Goal: Task Accomplishment & Management: Use online tool/utility

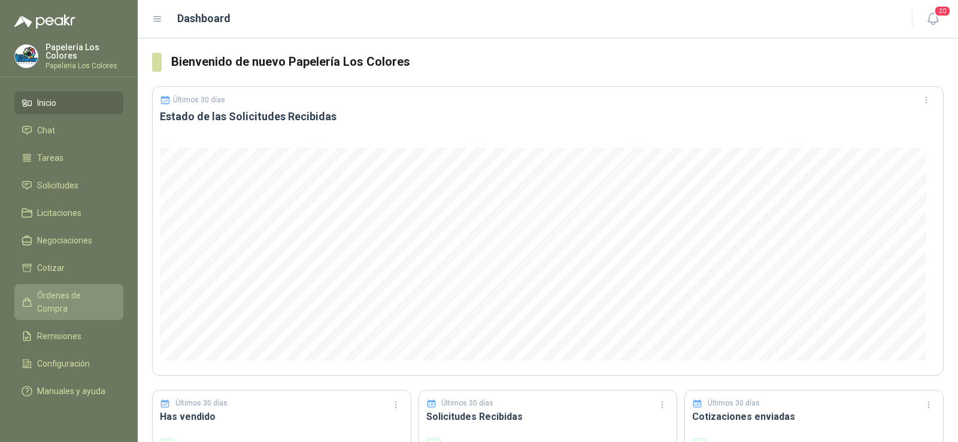
click at [78, 289] on span "Órdenes de Compra" at bounding box center [74, 302] width 75 height 26
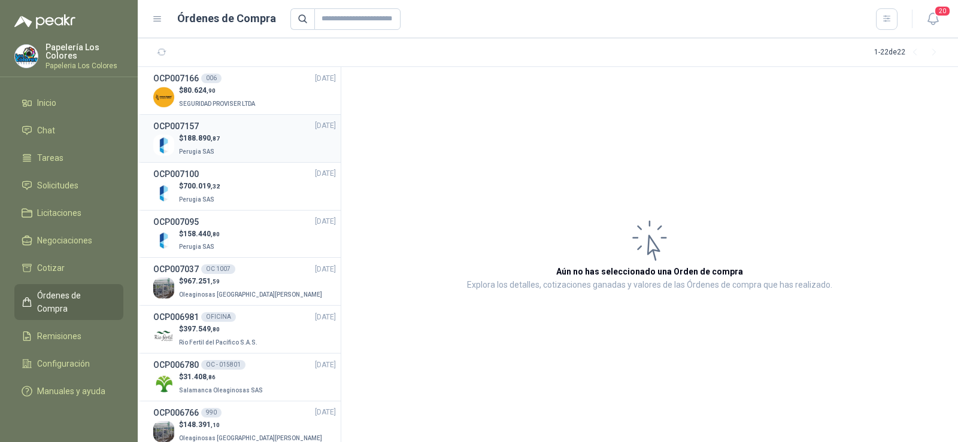
click at [235, 148] on div "$ 188.890 ,87 Perugia SAS" at bounding box center [244, 145] width 183 height 25
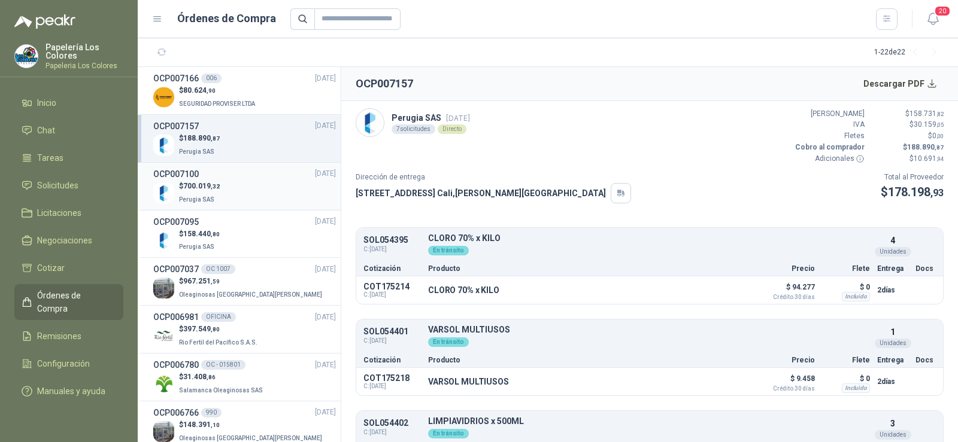
click at [238, 191] on div "$ 700.019 ,32 Perugia SAS" at bounding box center [244, 193] width 183 height 25
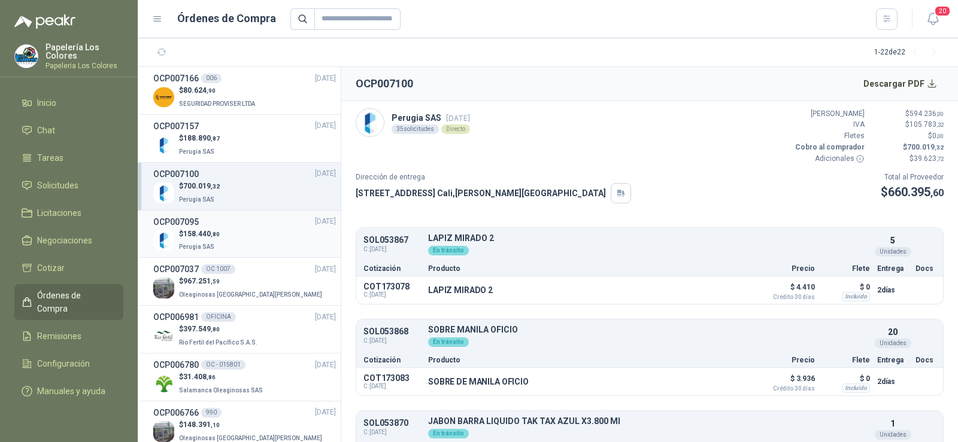
click at [229, 238] on div "$ 158.440 ,80 Perugia SAS" at bounding box center [244, 241] width 183 height 25
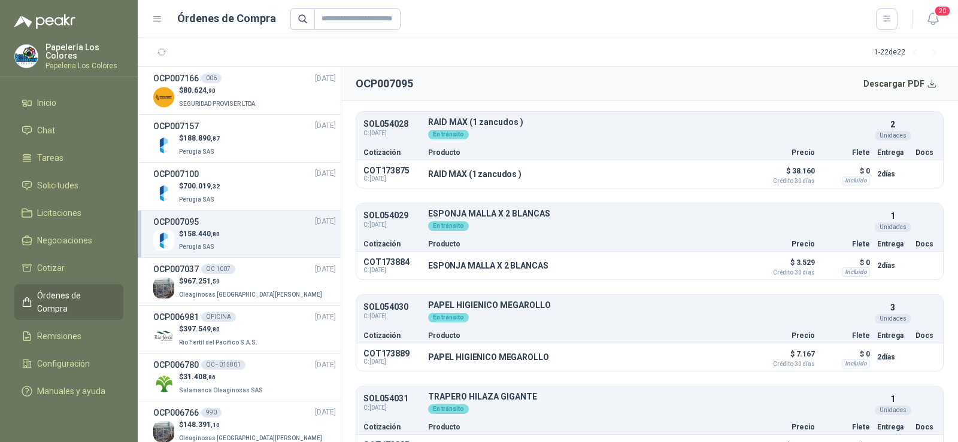
scroll to position [778, 0]
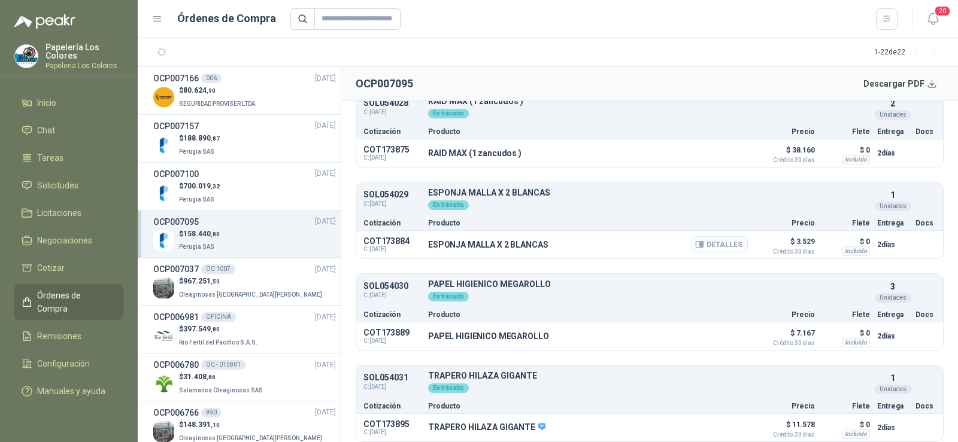
click at [700, 244] on icon "button" at bounding box center [701, 244] width 3 height 5
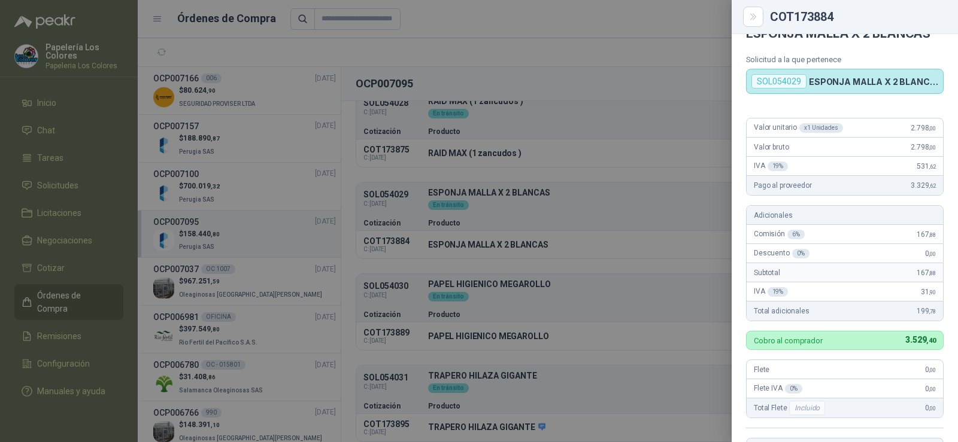
scroll to position [0, 0]
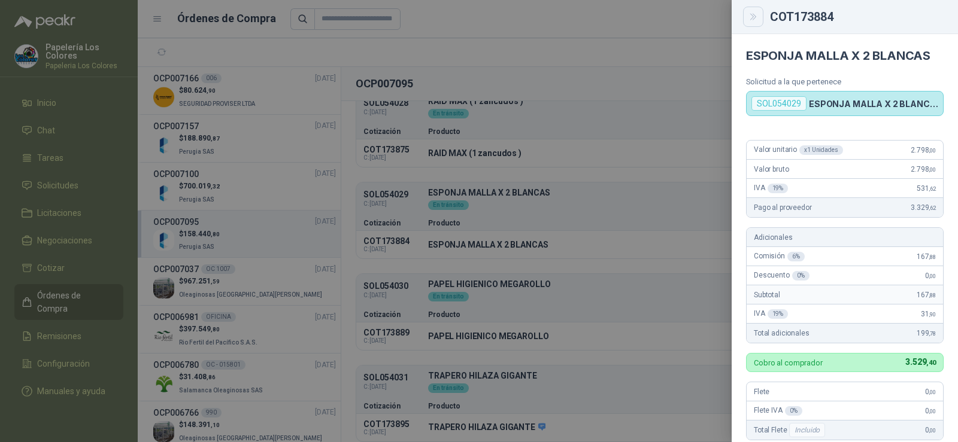
click at [752, 15] on icon "Close" at bounding box center [753, 17] width 10 height 10
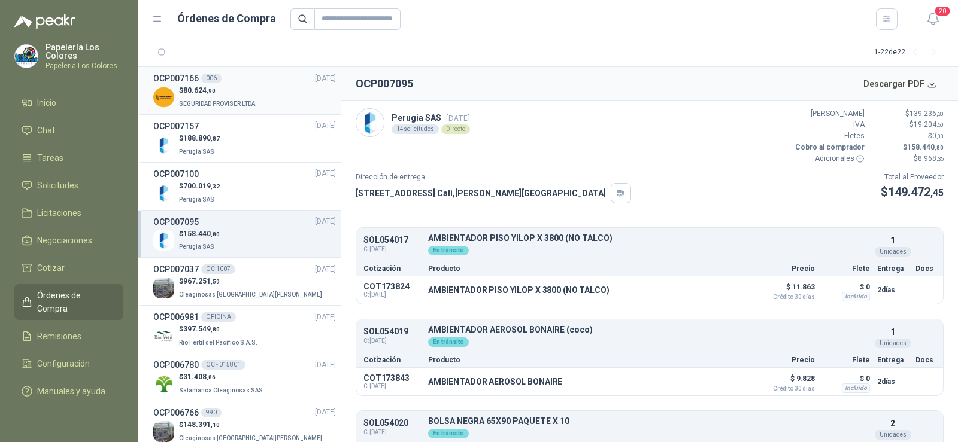
click at [218, 96] on p "SEGURIDAD PROVISER LTDA" at bounding box center [218, 102] width 78 height 13
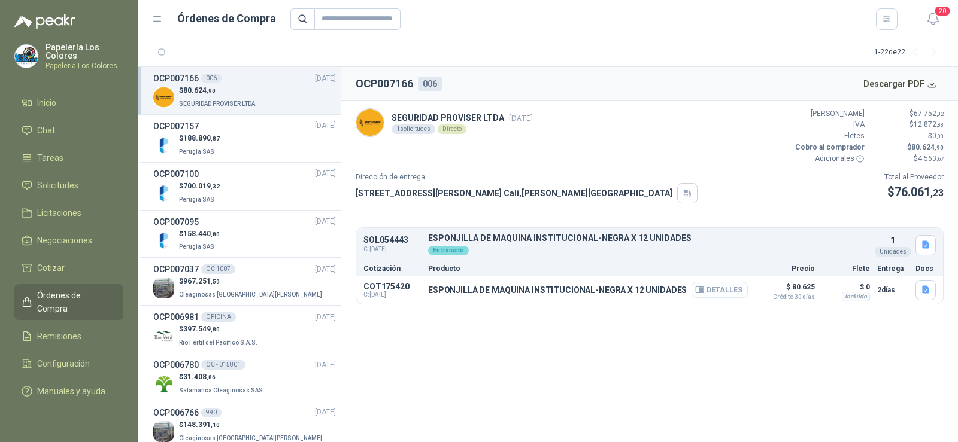
click at [730, 293] on button "Detalles" at bounding box center [719, 290] width 56 height 16
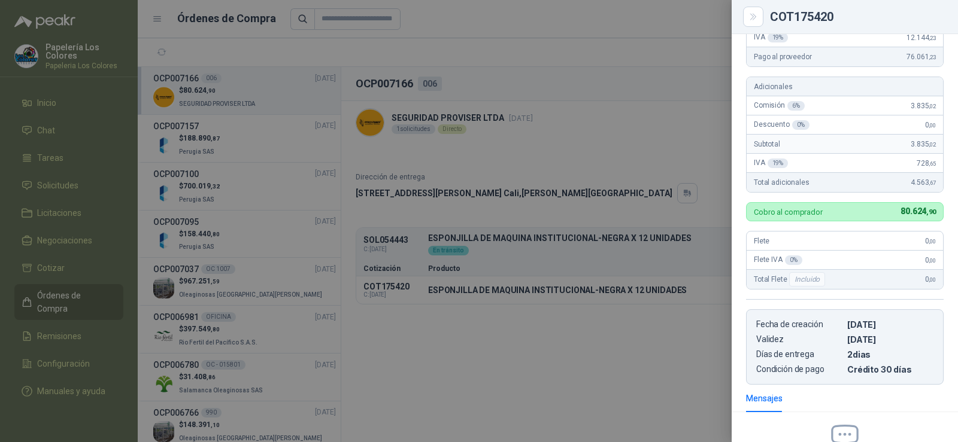
click at [634, 384] on div at bounding box center [479, 221] width 958 height 442
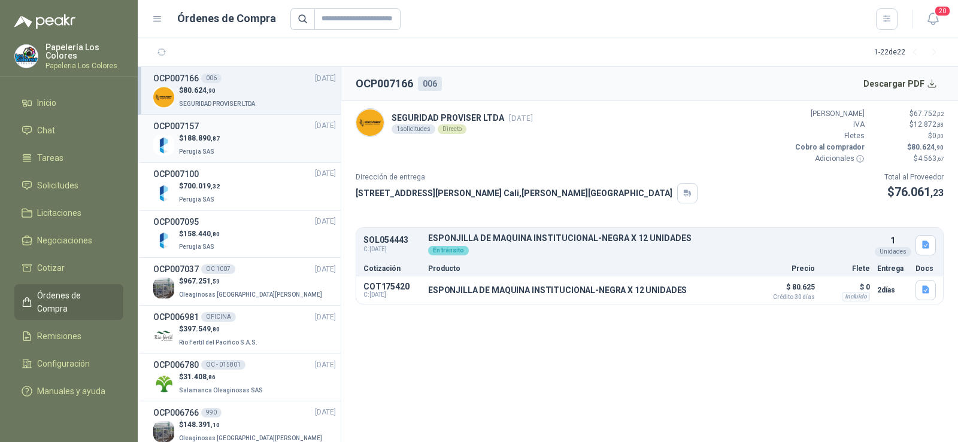
click at [242, 144] on div "$ 188.890 ,87 Perugia SAS" at bounding box center [244, 145] width 183 height 25
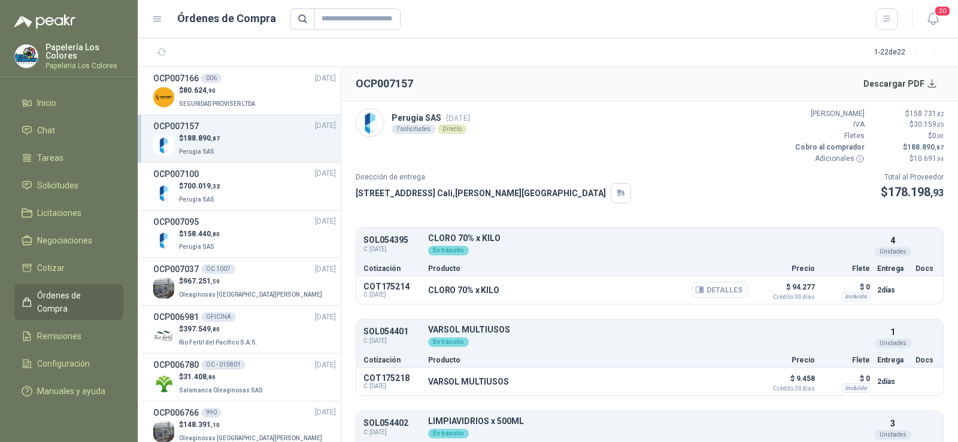
click at [693, 295] on button "Detalles" at bounding box center [719, 290] width 56 height 16
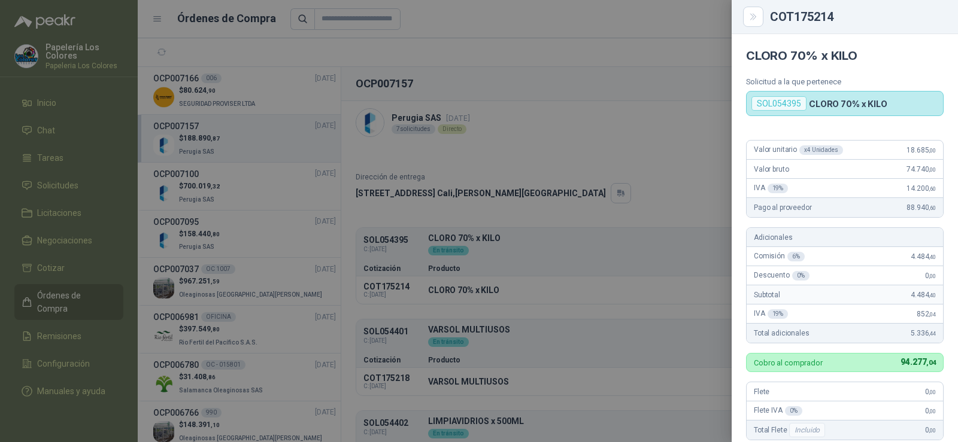
click at [527, 342] on div at bounding box center [479, 221] width 958 height 442
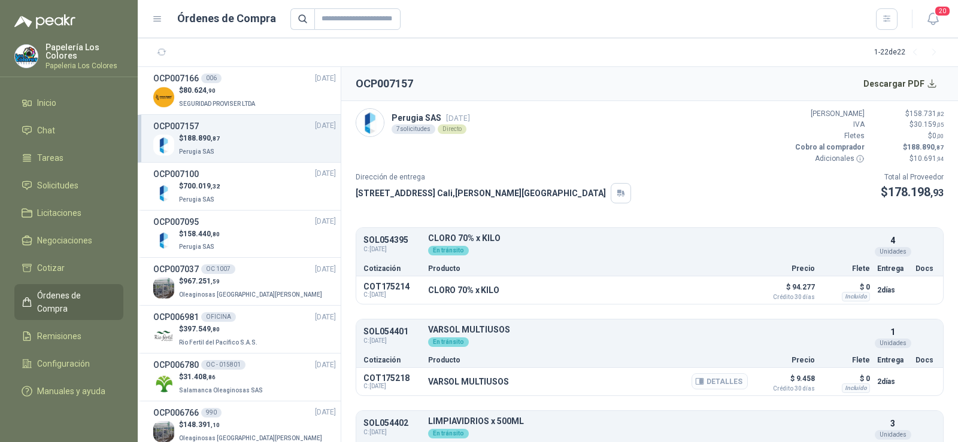
click at [697, 385] on button "Detalles" at bounding box center [719, 381] width 56 height 16
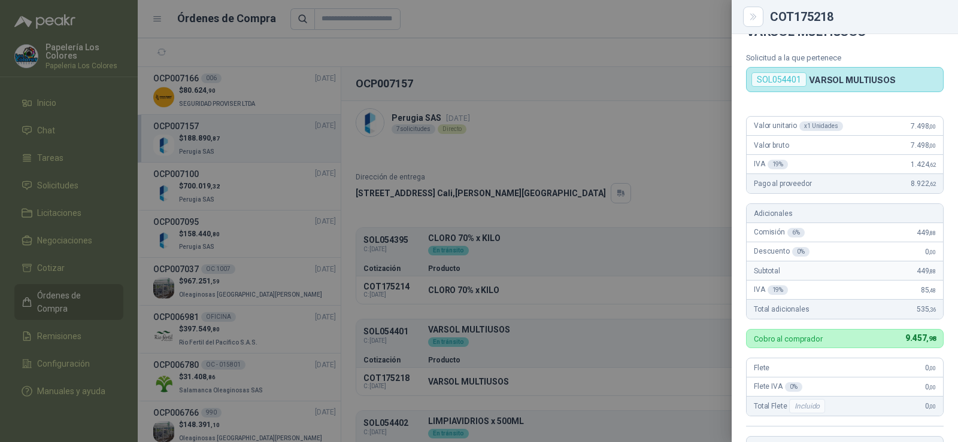
scroll to position [0, 0]
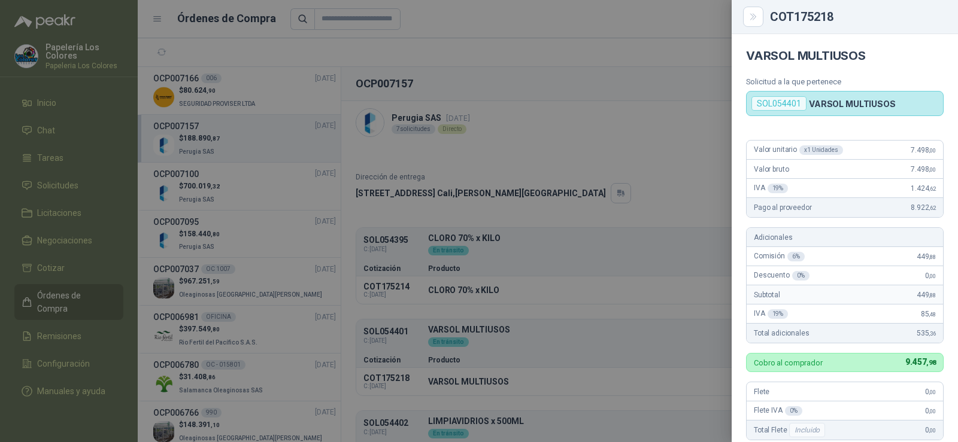
click at [616, 338] on div at bounding box center [479, 221] width 958 height 442
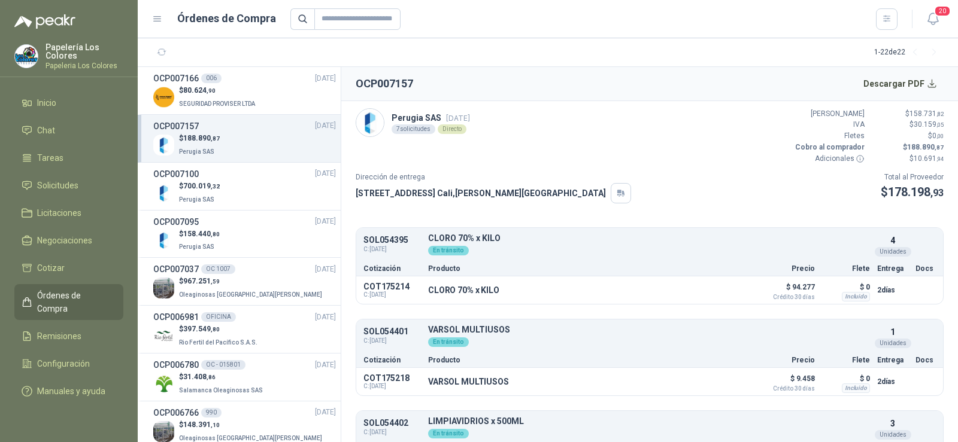
scroll to position [120, 0]
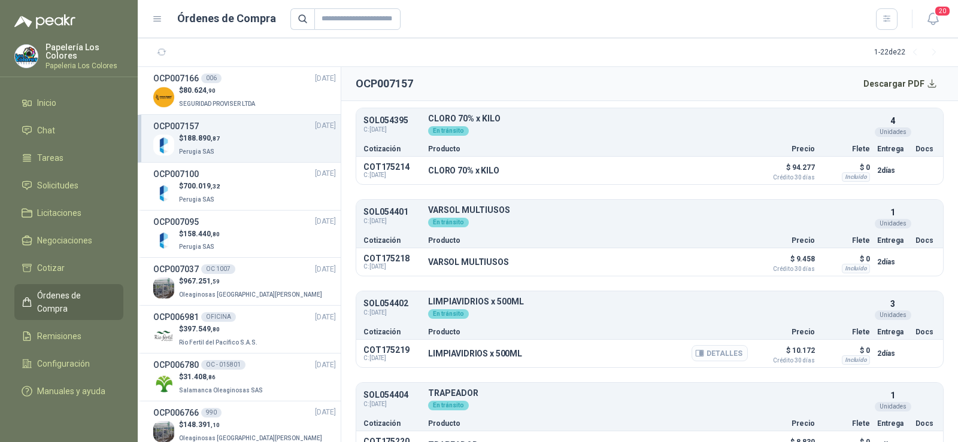
click at [724, 356] on button "Detalles" at bounding box center [719, 353] width 56 height 16
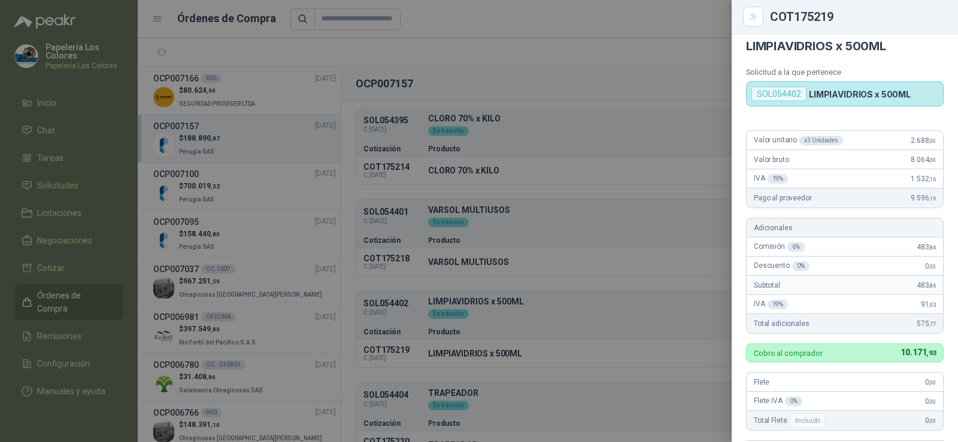
scroll to position [0, 0]
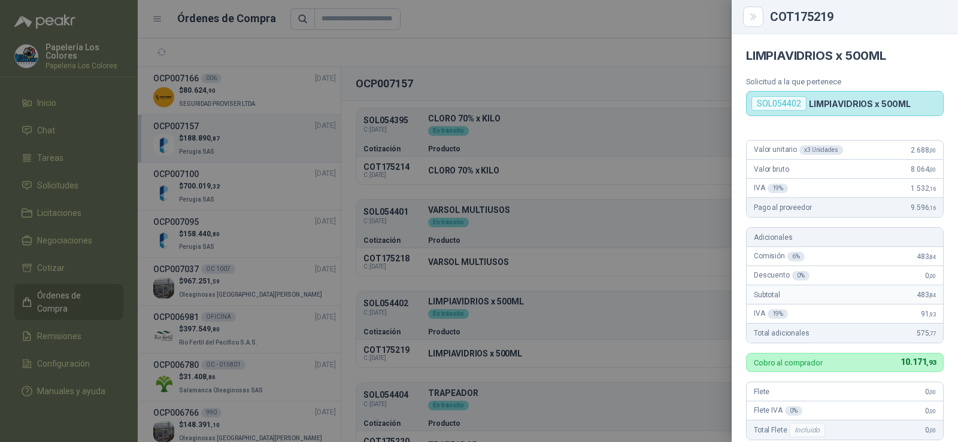
click at [631, 333] on div at bounding box center [479, 221] width 958 height 442
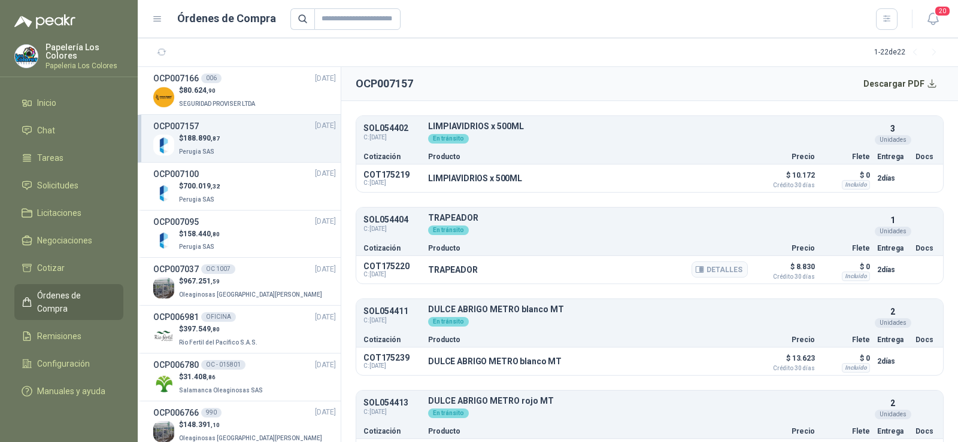
scroll to position [299, 0]
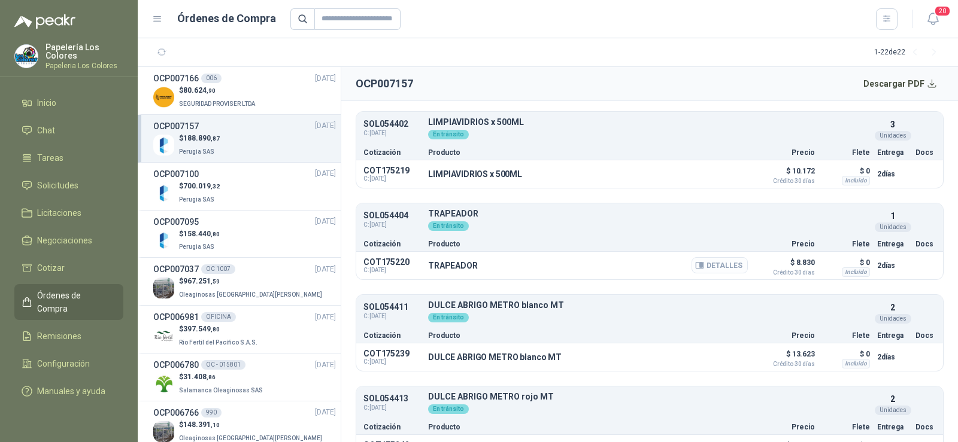
click at [699, 264] on button "Detalles" at bounding box center [719, 265] width 56 height 16
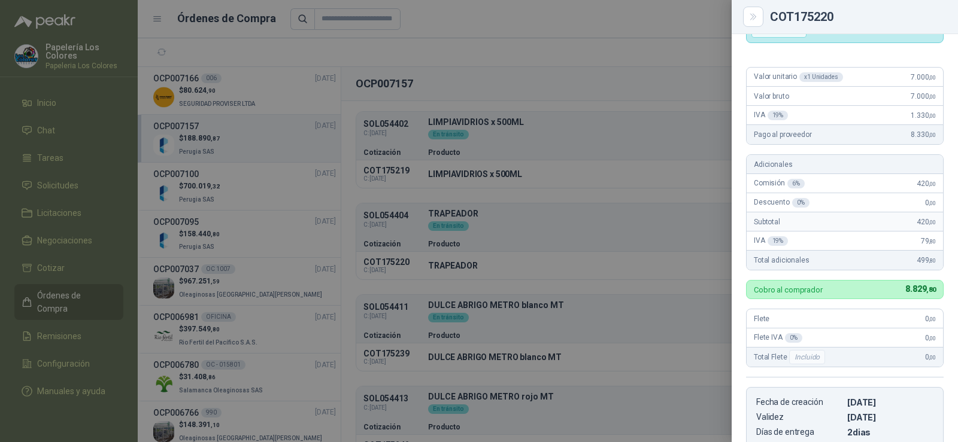
scroll to position [0, 0]
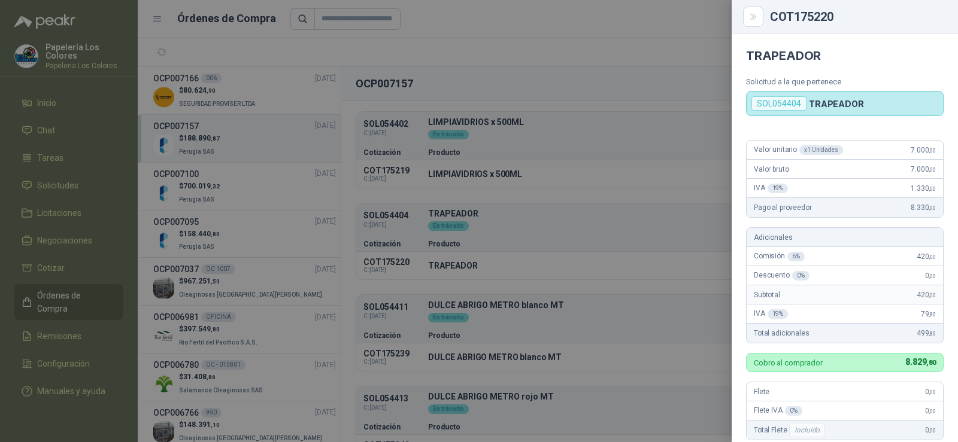
click at [612, 330] on div at bounding box center [479, 221] width 958 height 442
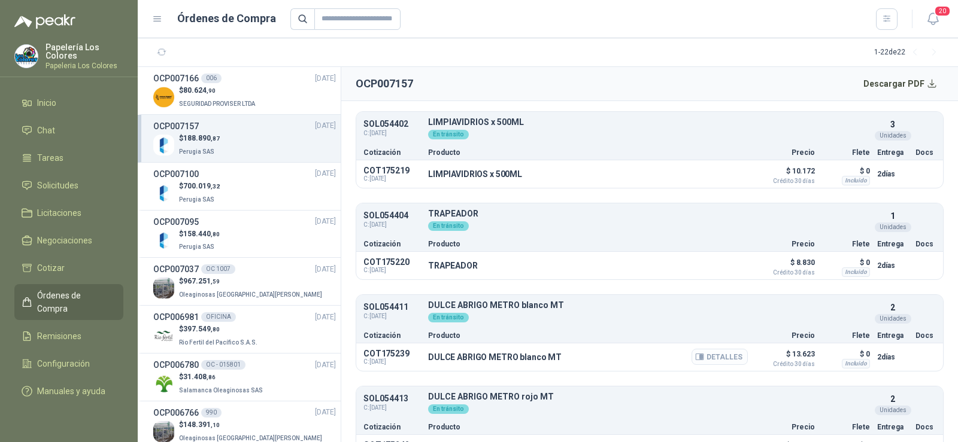
click at [697, 364] on button "Detalles" at bounding box center [719, 357] width 56 height 16
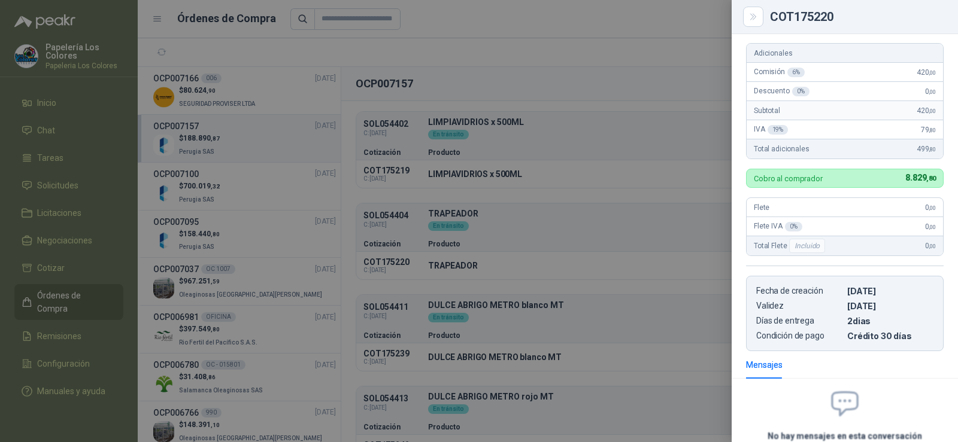
scroll to position [0, 0]
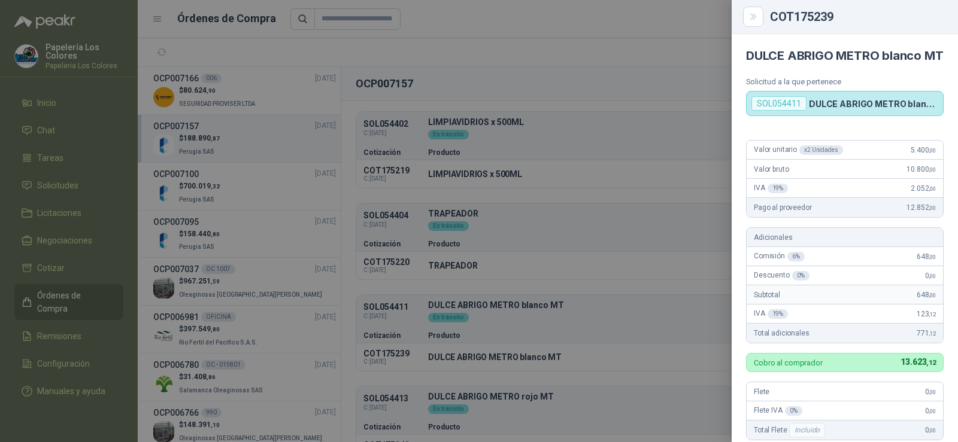
click at [633, 340] on div at bounding box center [479, 221] width 958 height 442
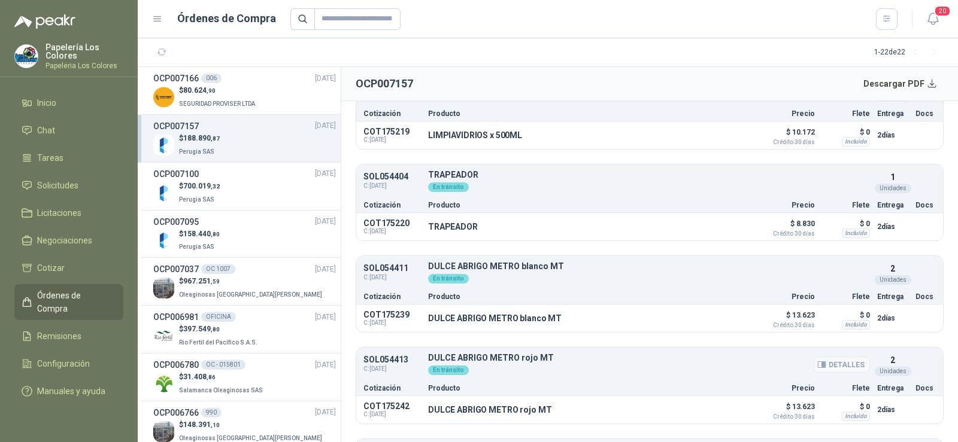
scroll to position [359, 0]
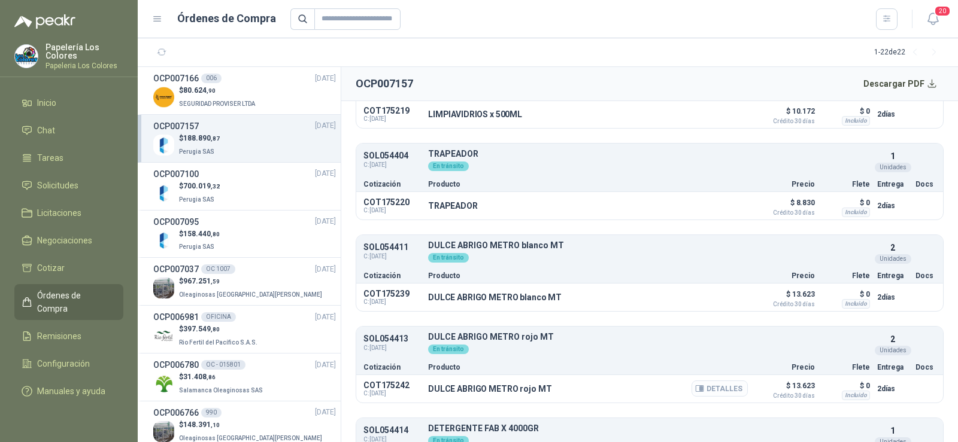
click at [700, 388] on button "Detalles" at bounding box center [719, 389] width 56 height 16
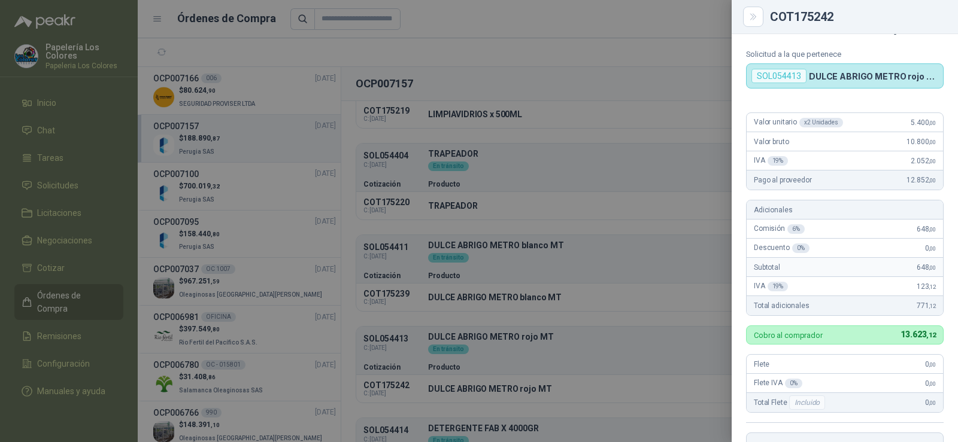
scroll to position [0, 0]
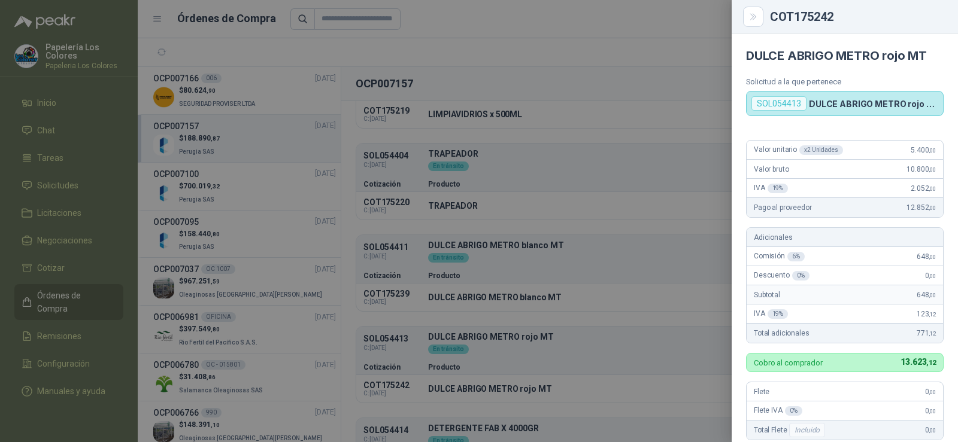
click at [642, 339] on div at bounding box center [479, 221] width 958 height 442
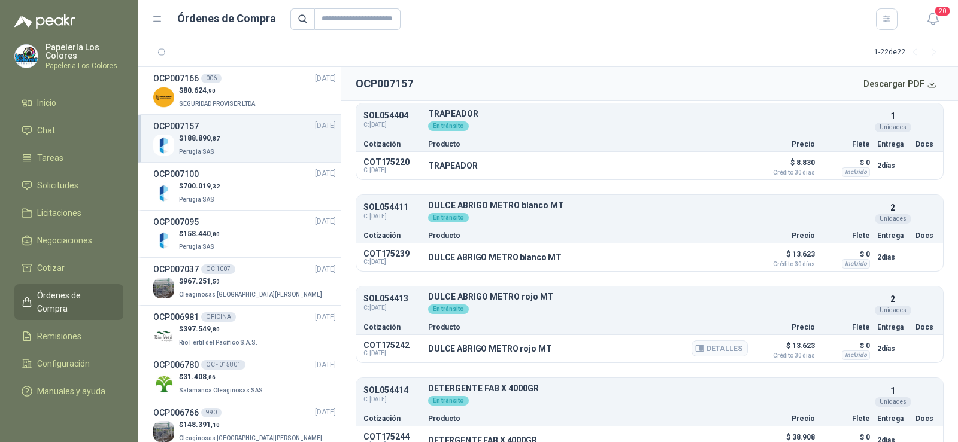
scroll to position [418, 0]
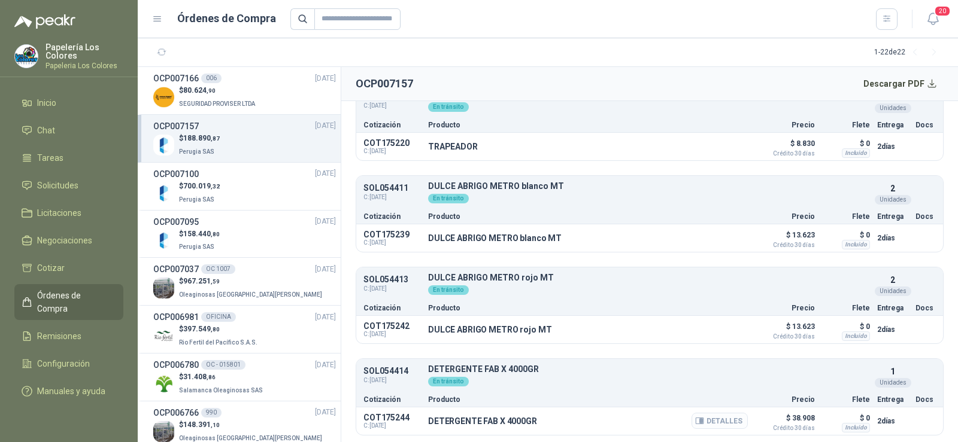
click at [716, 420] on button "Detalles" at bounding box center [719, 421] width 56 height 16
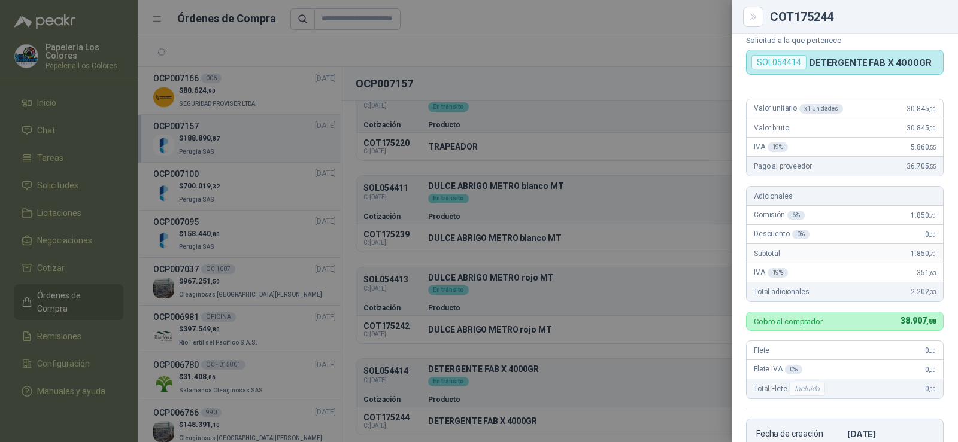
scroll to position [0, 0]
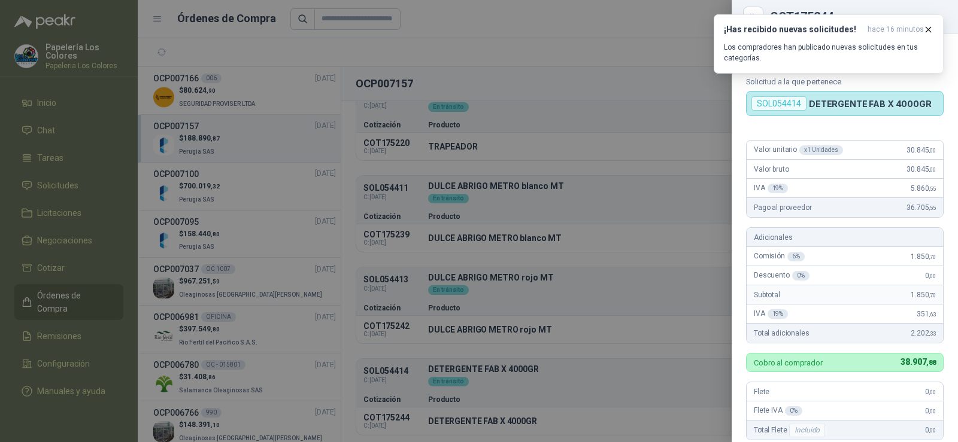
click at [47, 187] on div at bounding box center [479, 221] width 958 height 442
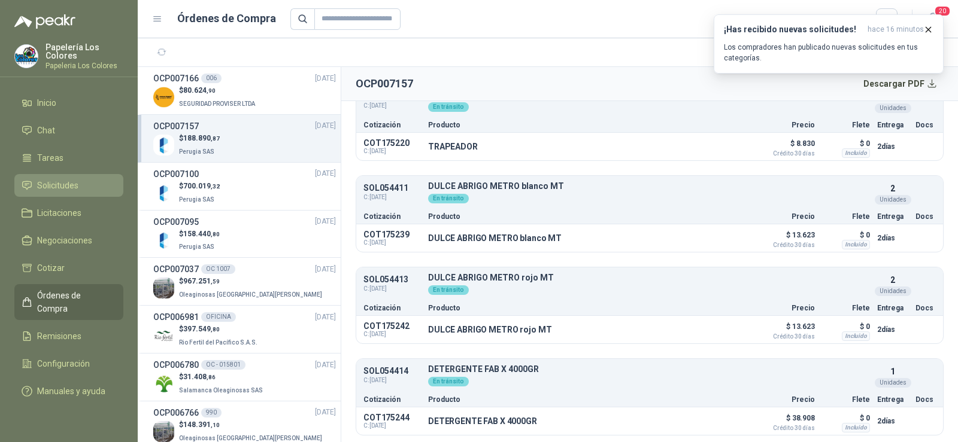
click at [47, 184] on span "Solicitudes" at bounding box center [57, 185] width 41 height 13
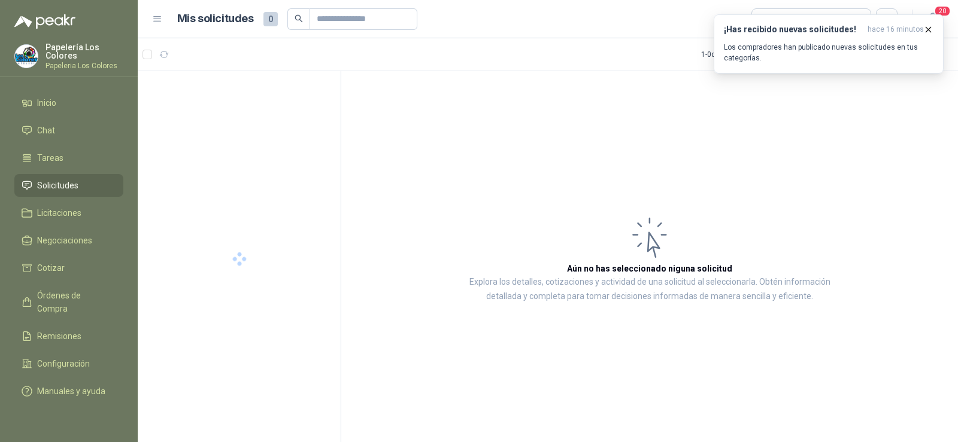
click at [53, 180] on span "Solicitudes" at bounding box center [57, 185] width 41 height 13
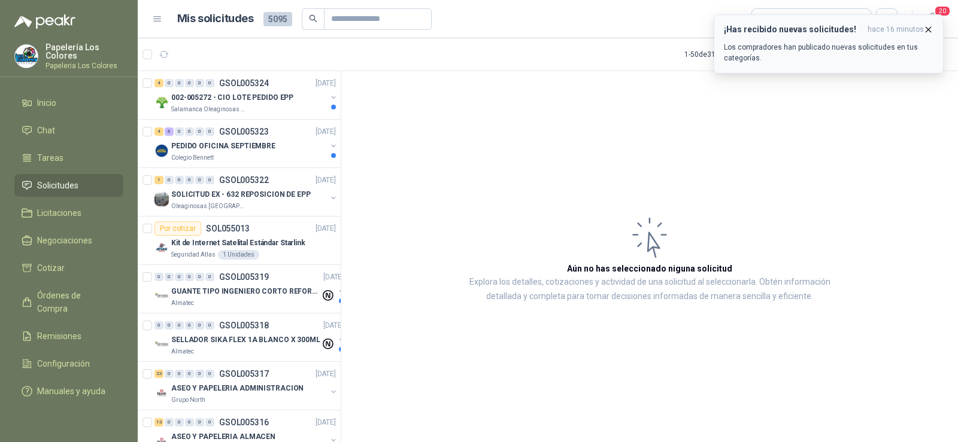
click at [929, 27] on icon "button" at bounding box center [928, 30] width 10 height 10
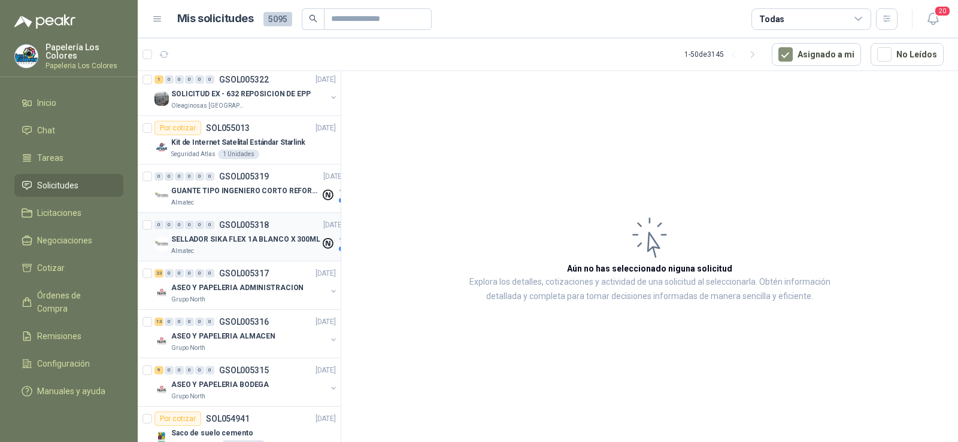
scroll to position [120, 0]
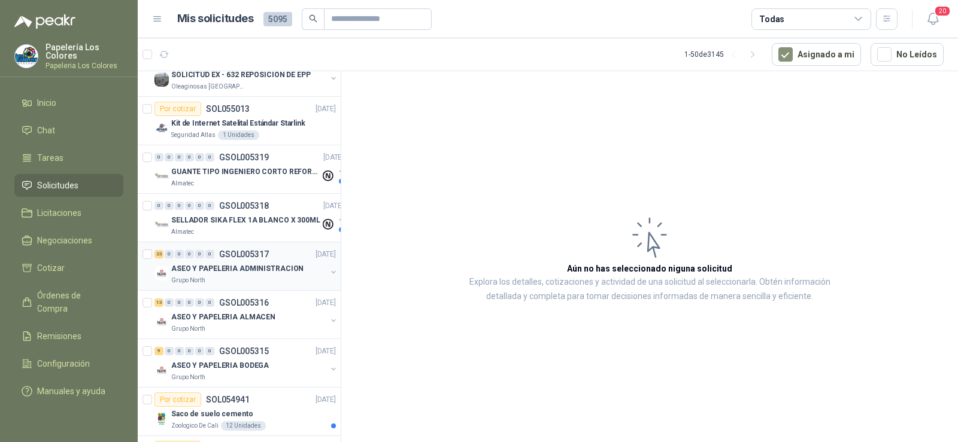
click at [212, 280] on div "Grupo North" at bounding box center [248, 281] width 155 height 10
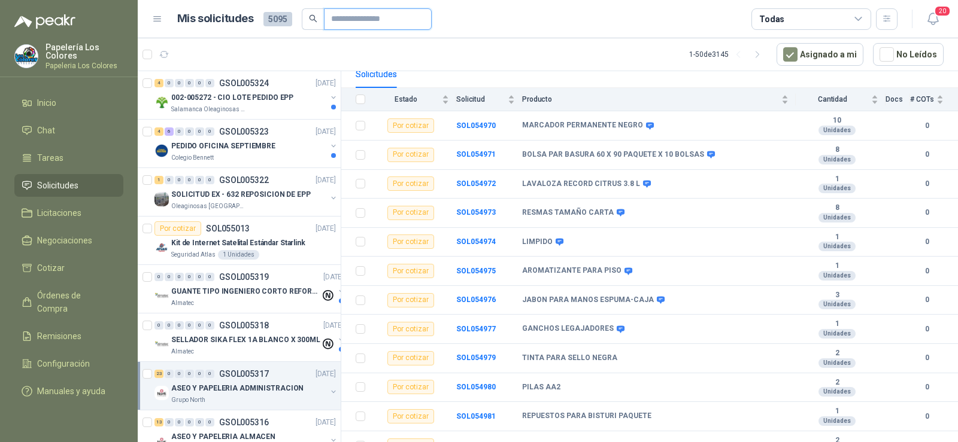
click at [359, 20] on input "text" at bounding box center [373, 19] width 84 height 20
type input "*"
type input "*******"
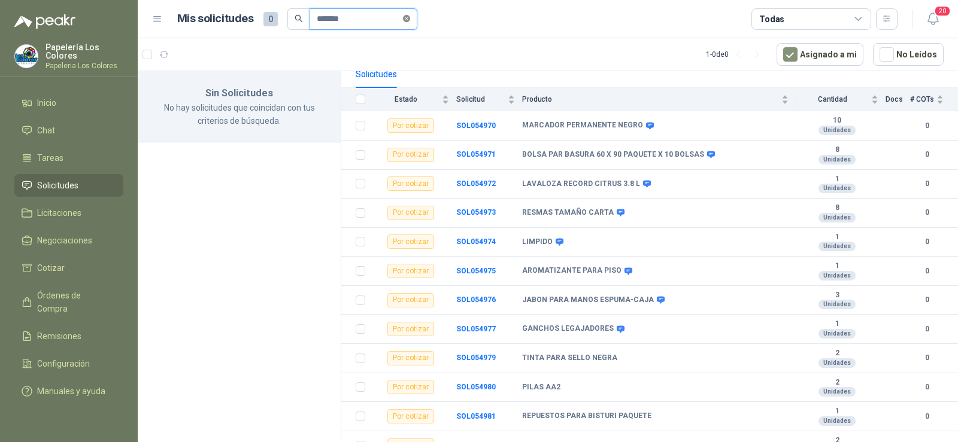
click at [410, 22] on icon "close-circle" at bounding box center [406, 18] width 7 height 7
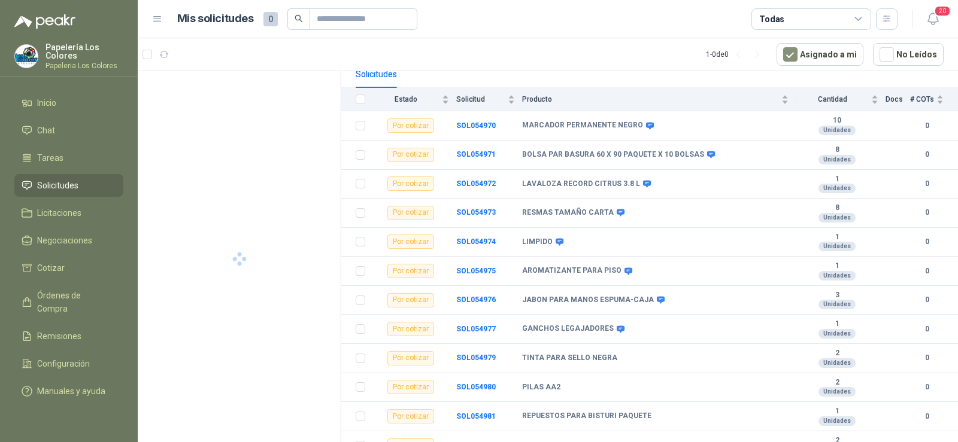
click at [58, 189] on span "Solicitudes" at bounding box center [57, 185] width 41 height 13
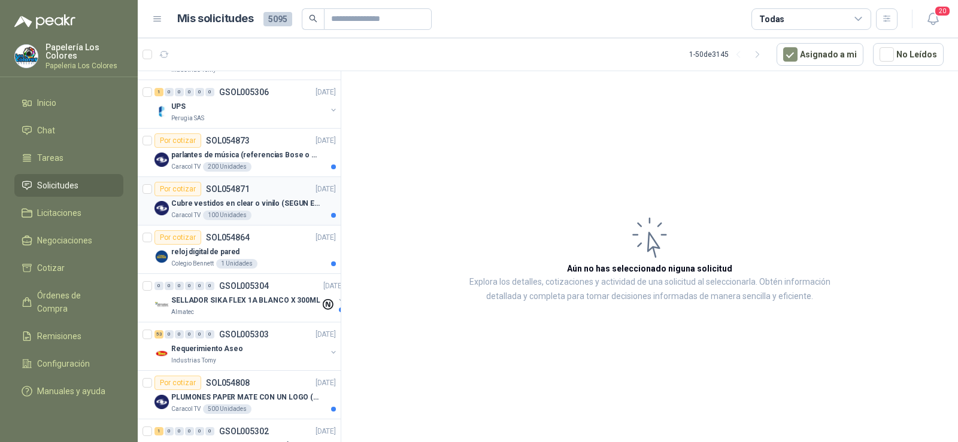
scroll to position [838, 0]
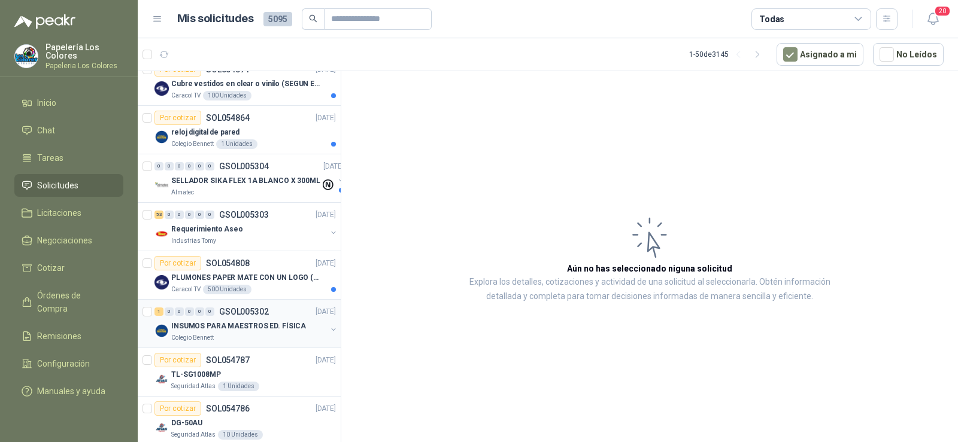
click at [214, 342] on div "Colegio Bennett" at bounding box center [248, 338] width 155 height 10
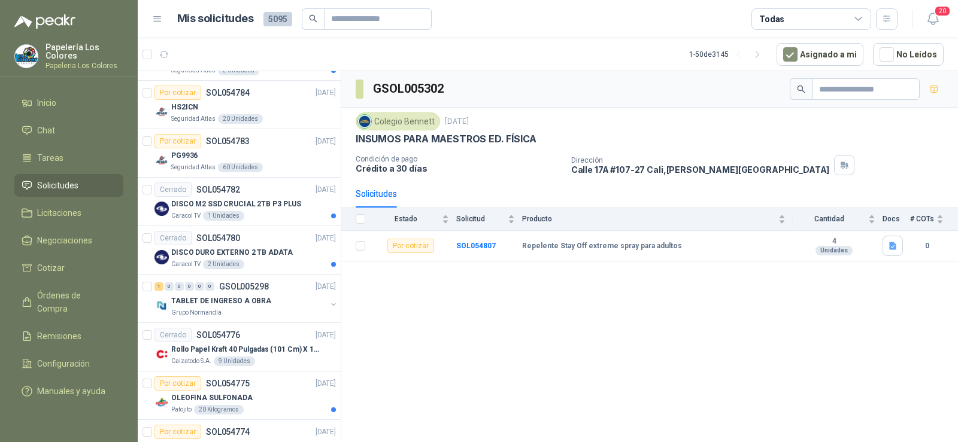
scroll to position [1317, 0]
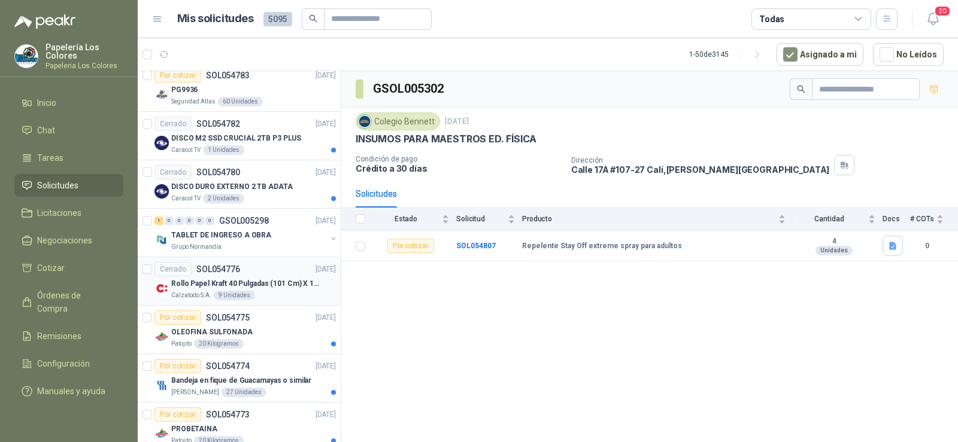
click at [231, 285] on p "Rollo Papel Kraft 40 Pulgadas (101 Cm) X 150 Mts 60 Gr" at bounding box center [245, 283] width 149 height 11
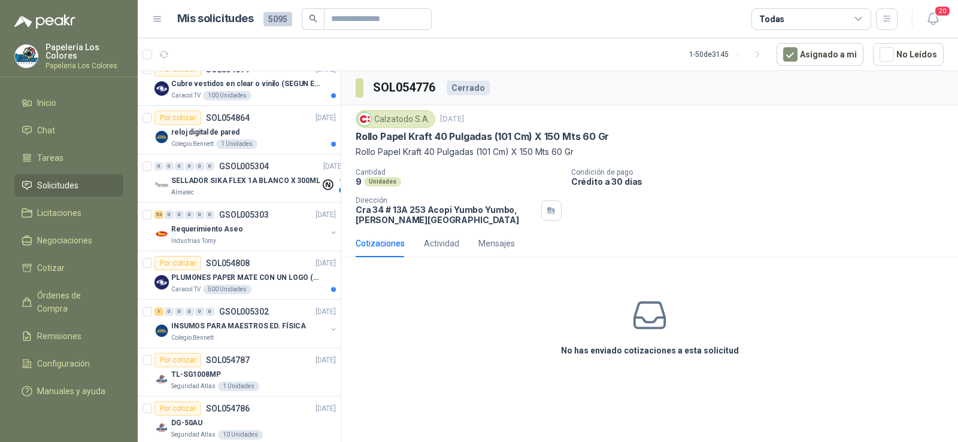
scroll to position [778, 0]
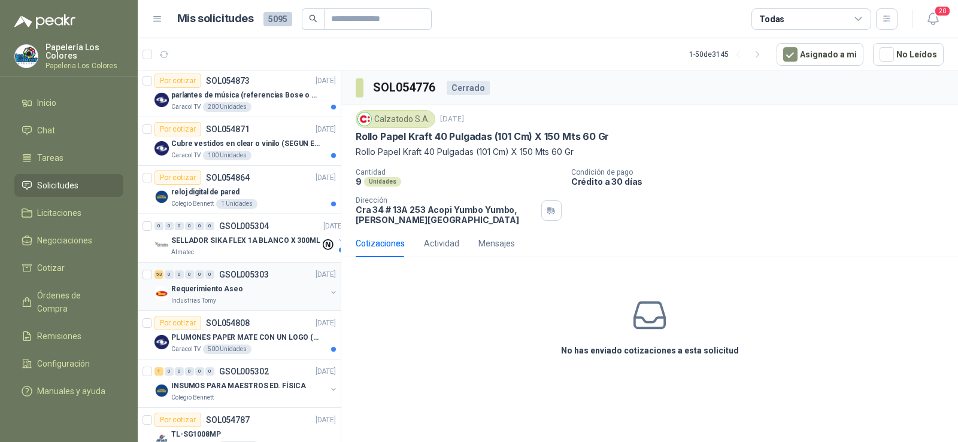
click at [222, 287] on p "Requerimiento Aseo" at bounding box center [207, 289] width 72 height 11
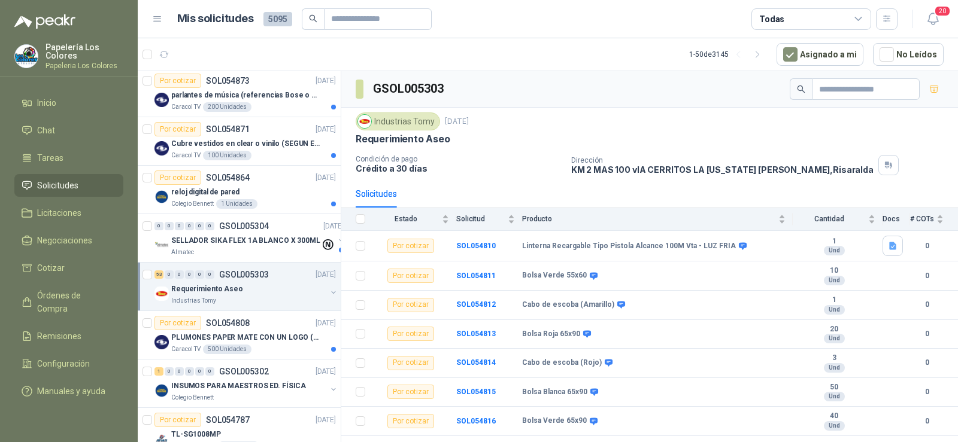
scroll to position [718, 0]
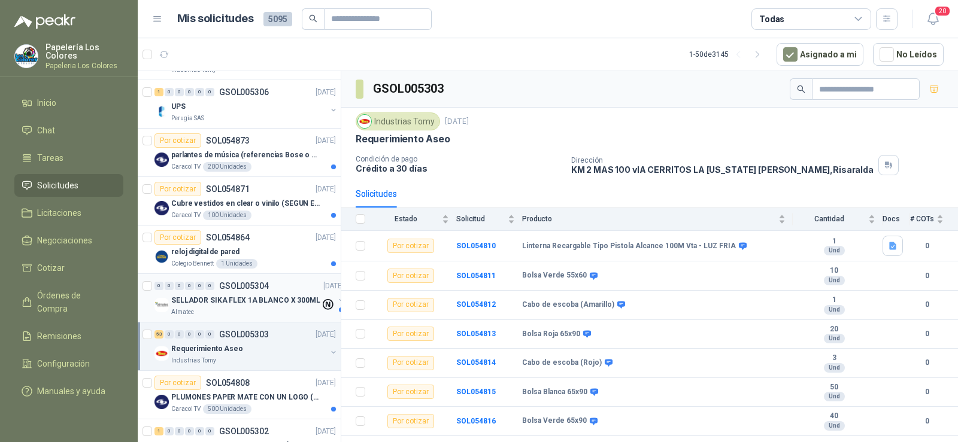
click at [214, 302] on p "SELLADOR SIKA FLEX 1A BLANCO X 300ML" at bounding box center [245, 300] width 149 height 11
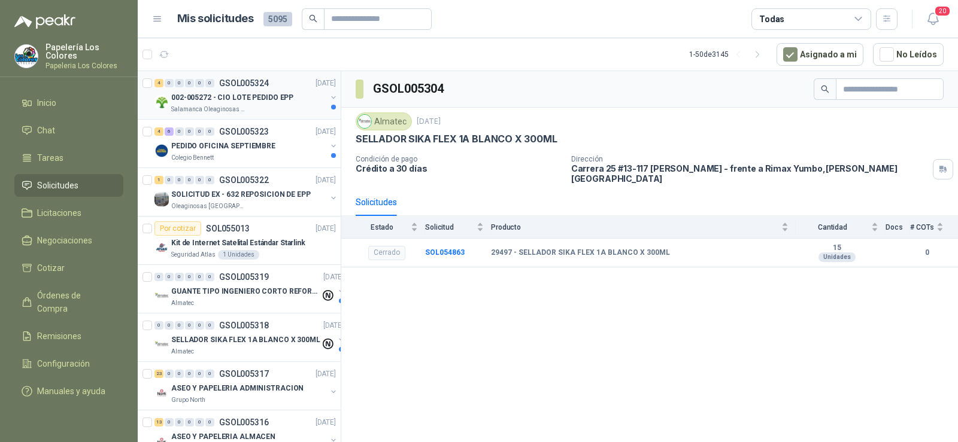
click at [209, 113] on p "Salamanca Oleaginosas SAS" at bounding box center [208, 110] width 75 height 10
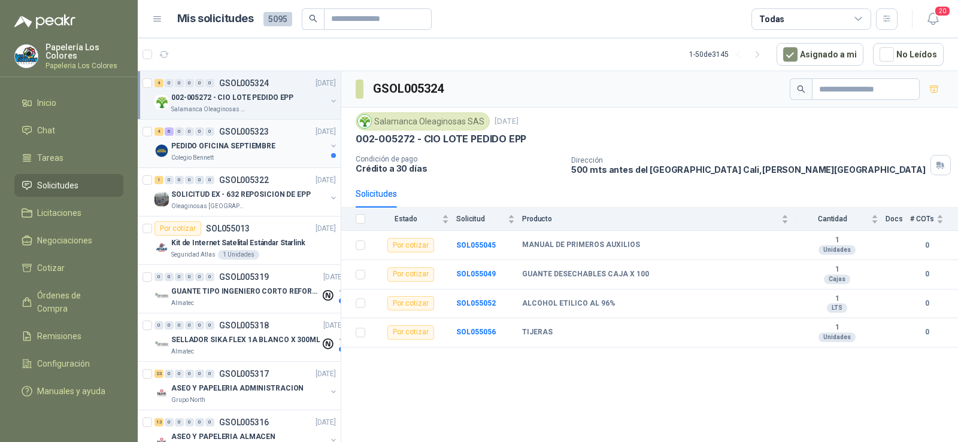
click at [215, 156] on div "Colegio Bennett" at bounding box center [248, 158] width 155 height 10
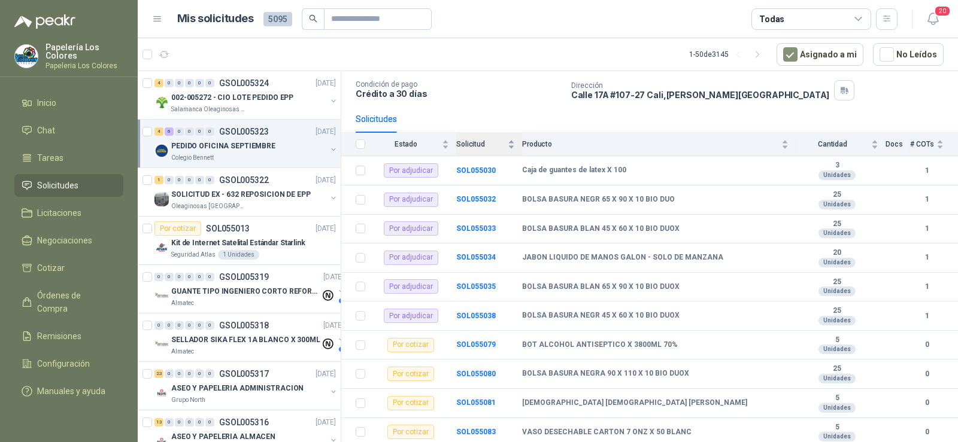
scroll to position [75, 0]
click at [214, 198] on p "SOLICITUD EX - 632 REPOSICION DE EPP" at bounding box center [240, 194] width 139 height 11
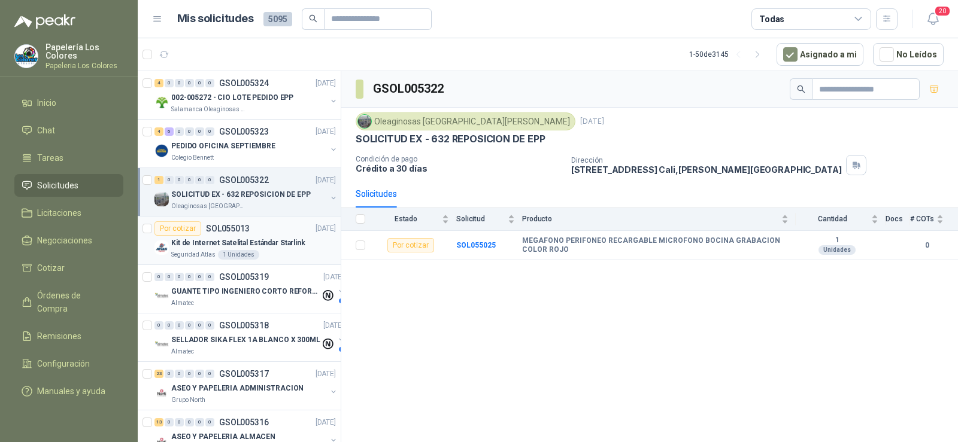
click at [193, 242] on p "Kit de Internet Satelital Estándar Starlink" at bounding box center [238, 243] width 134 height 11
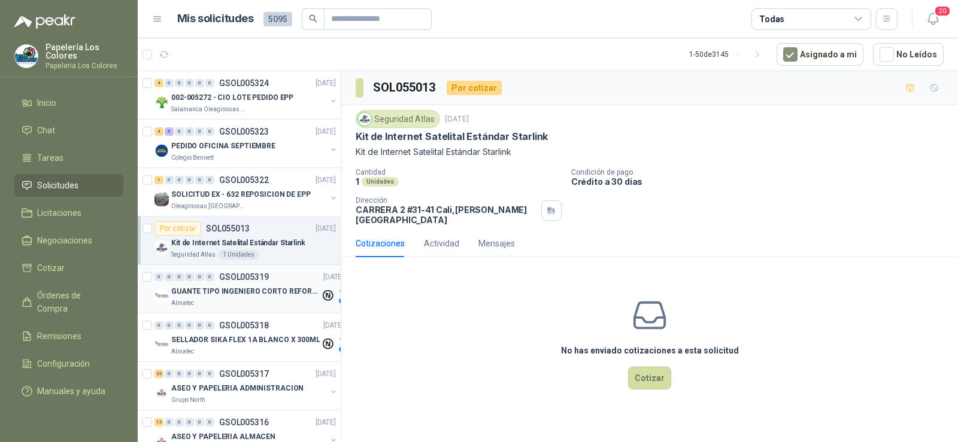
click at [191, 292] on p "GUANTE TIPO INGENIERO CORTO REFORZADO" at bounding box center [245, 291] width 149 height 11
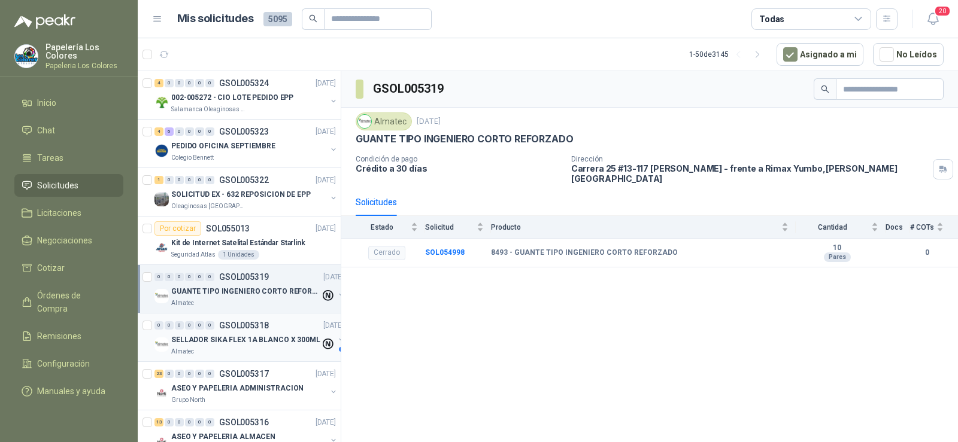
click at [196, 341] on p "SELLADOR SIKA FLEX 1A BLANCO X 300ML" at bounding box center [245, 340] width 149 height 11
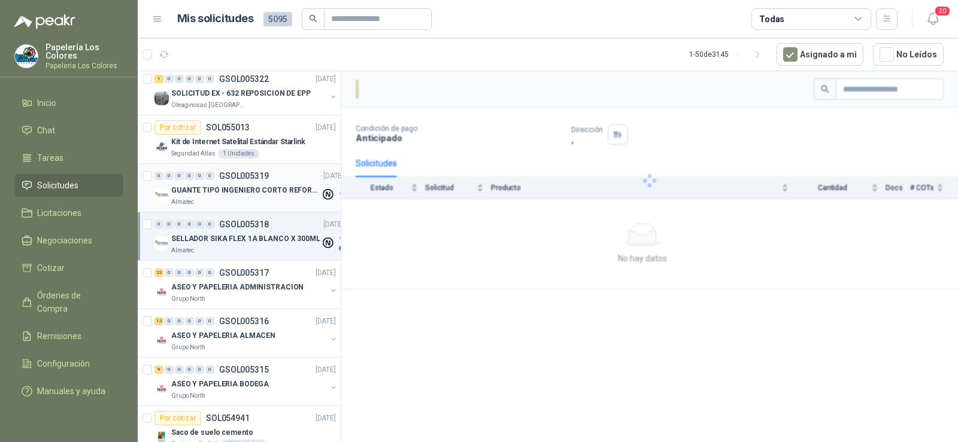
scroll to position [120, 0]
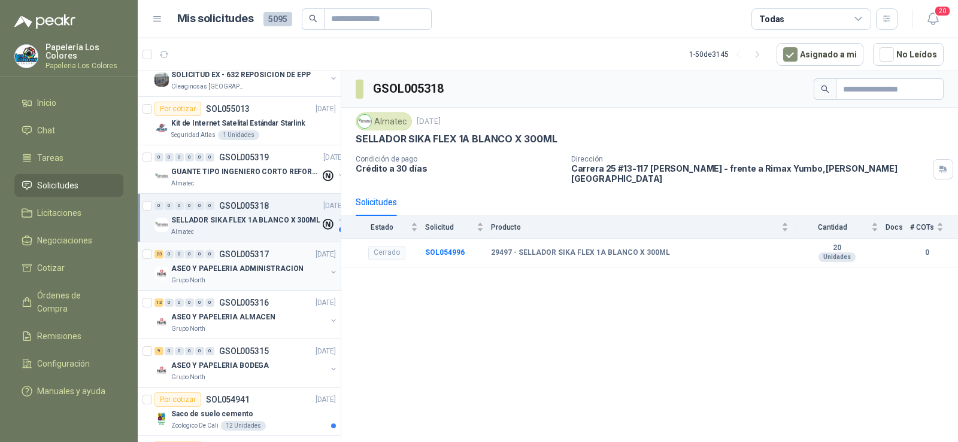
click at [214, 272] on p "ASEO Y PAPELERIA ADMINISTRACION" at bounding box center [237, 268] width 132 height 11
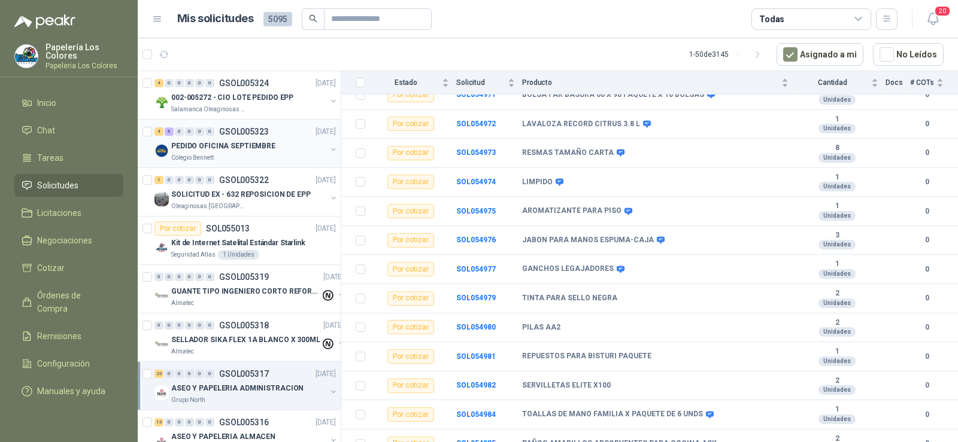
click at [209, 160] on p "Colegio Bennett" at bounding box center [192, 158] width 42 height 10
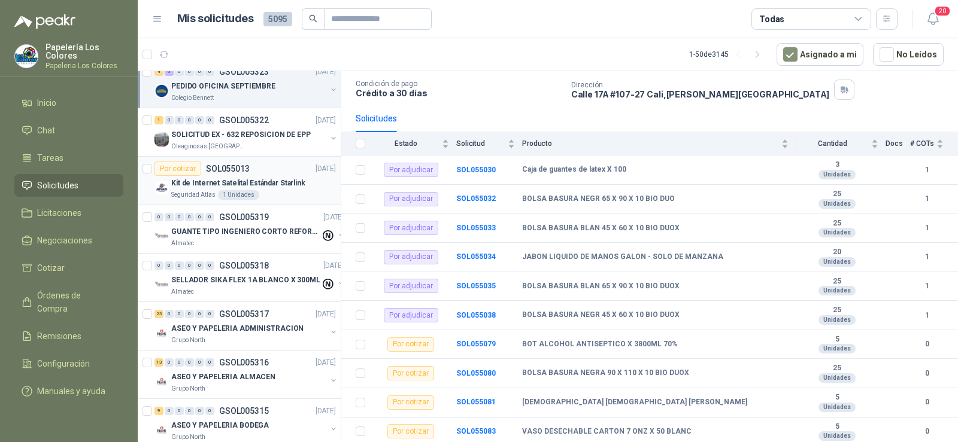
scroll to position [120, 0]
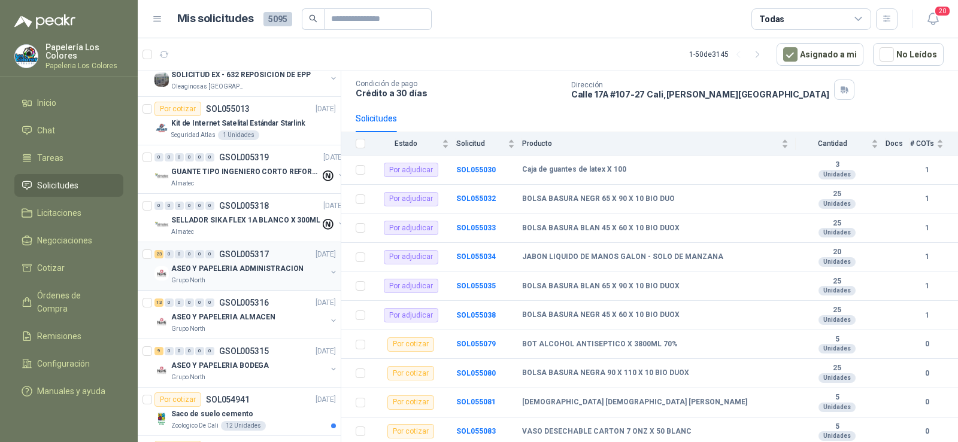
click at [214, 265] on p "ASEO Y PAPELERIA ADMINISTRACION" at bounding box center [237, 268] width 132 height 11
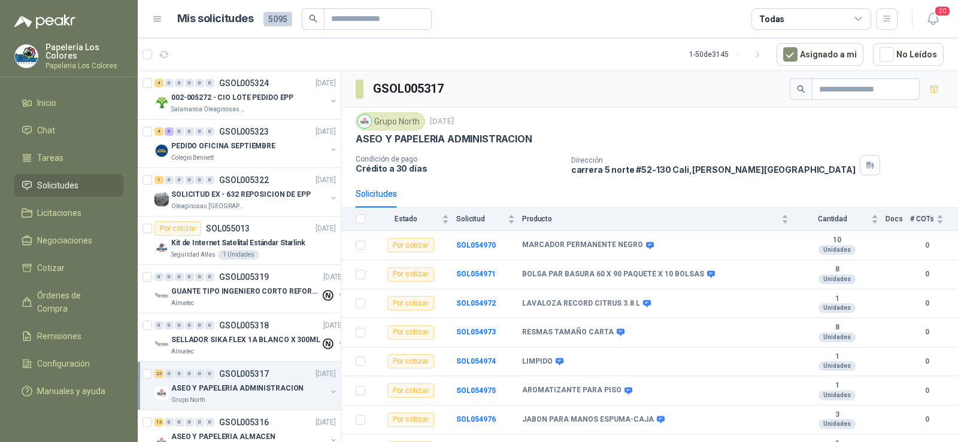
click at [334, 38] on header "Mis solicitudes 5095 Todas 20" at bounding box center [548, 19] width 820 height 38
click at [352, 16] on input "text" at bounding box center [373, 19] width 84 height 20
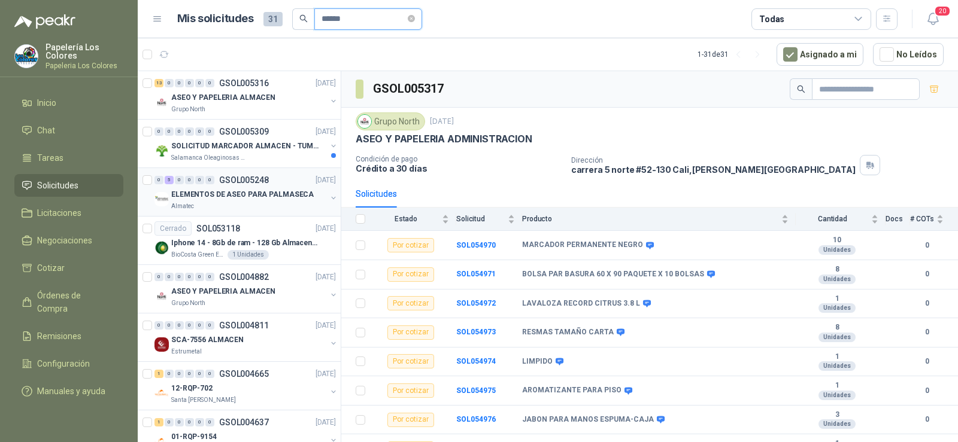
type input "******"
click at [218, 193] on p "ELEMENTOS DE ASEO PARA PALMASECA" at bounding box center [242, 194] width 142 height 11
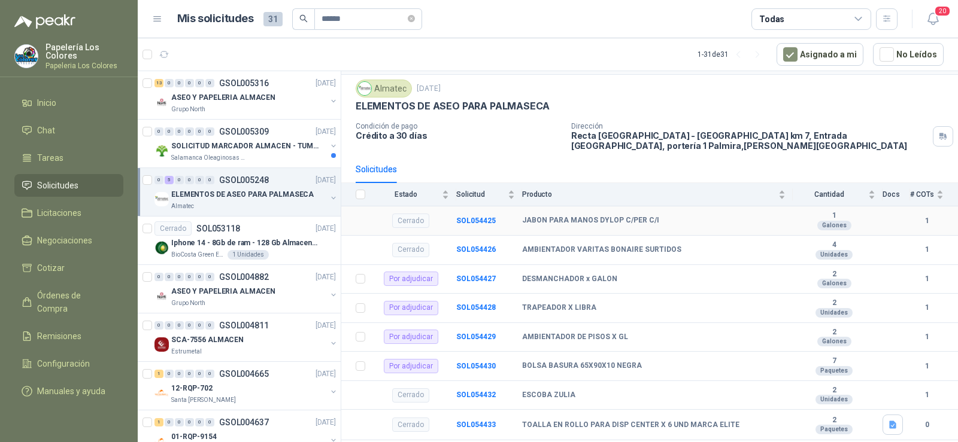
scroll to position [48, 0]
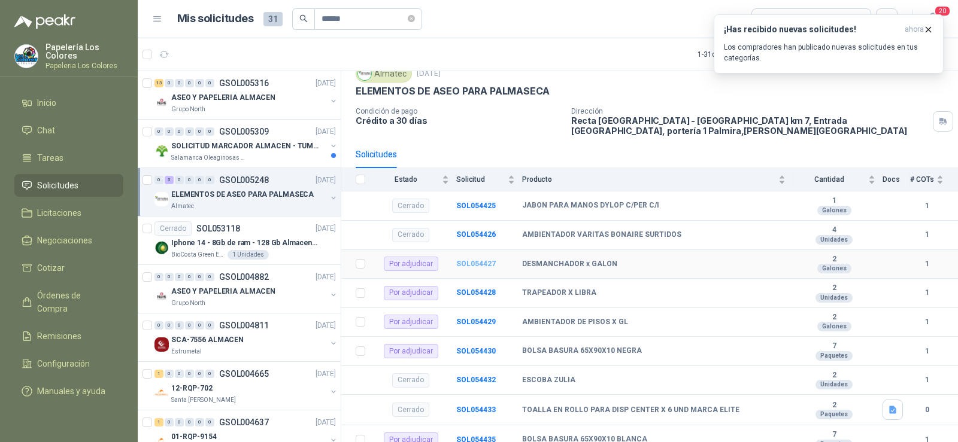
click at [472, 260] on b "SOL054427" at bounding box center [476, 264] width 40 height 8
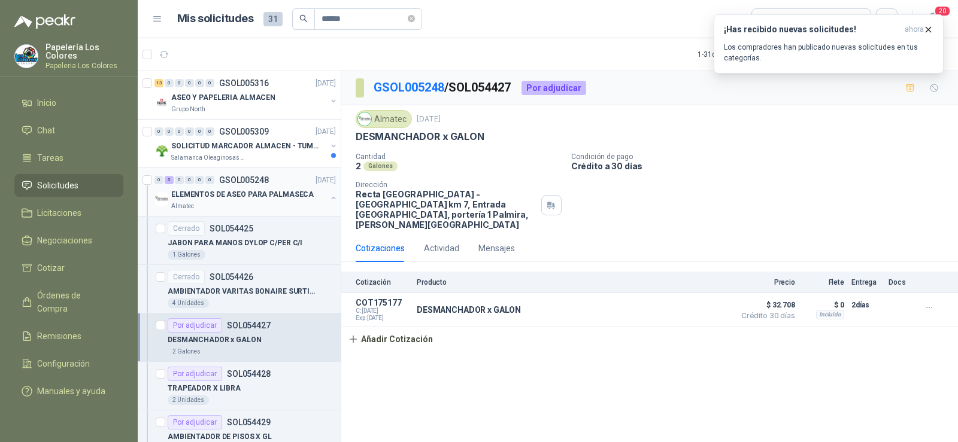
click at [217, 199] on p "ELEMENTOS DE ASEO PARA PALMASECA" at bounding box center [242, 194] width 142 height 11
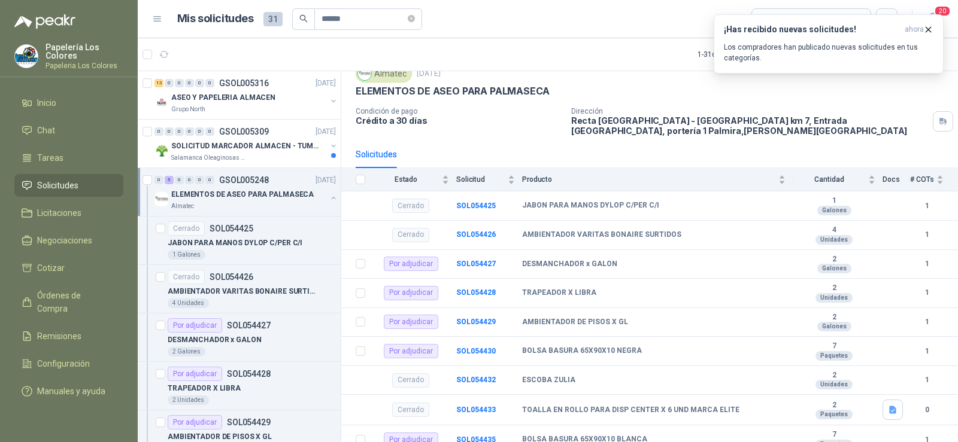
click at [238, 197] on p "ELEMENTOS DE ASEO PARA PALMASECA" at bounding box center [242, 194] width 142 height 11
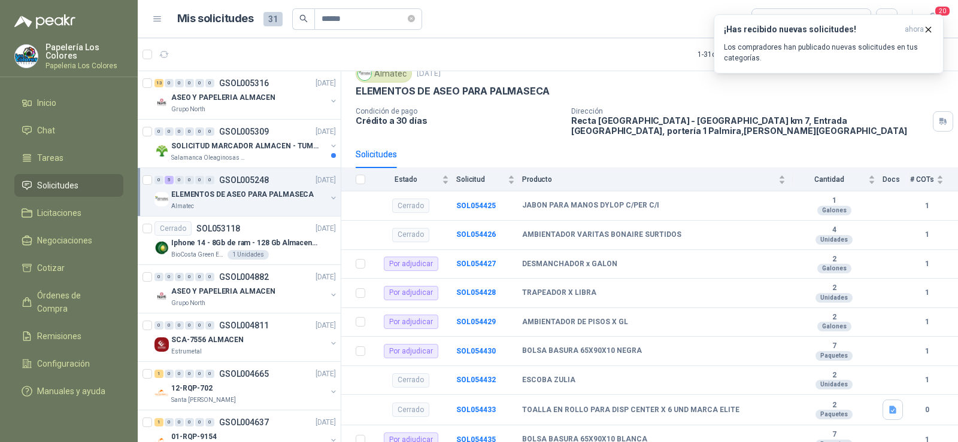
scroll to position [4, 0]
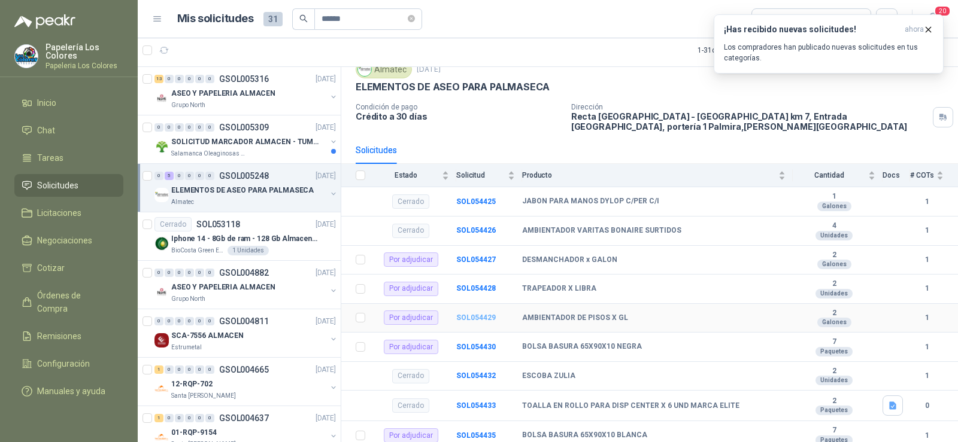
click at [478, 314] on b "SOL054429" at bounding box center [476, 318] width 40 height 8
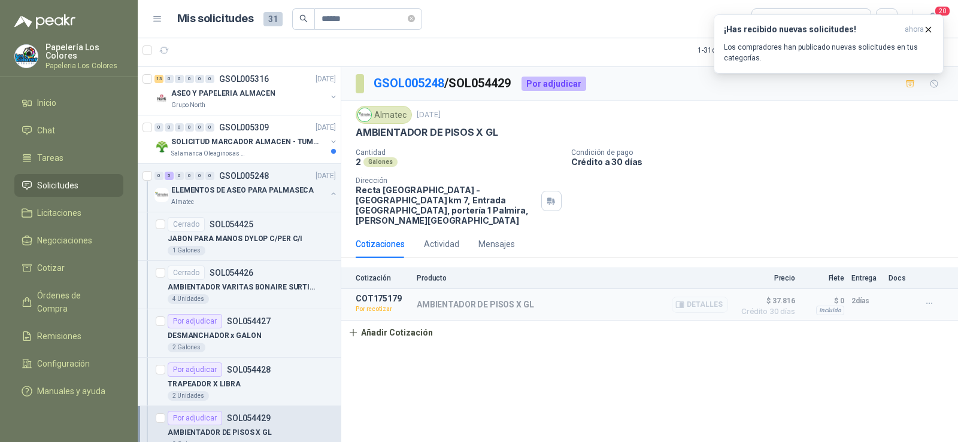
click at [376, 303] on p "Por recotizar" at bounding box center [383, 309] width 54 height 12
click at [382, 321] on button "Añadir Cotización" at bounding box center [390, 333] width 98 height 24
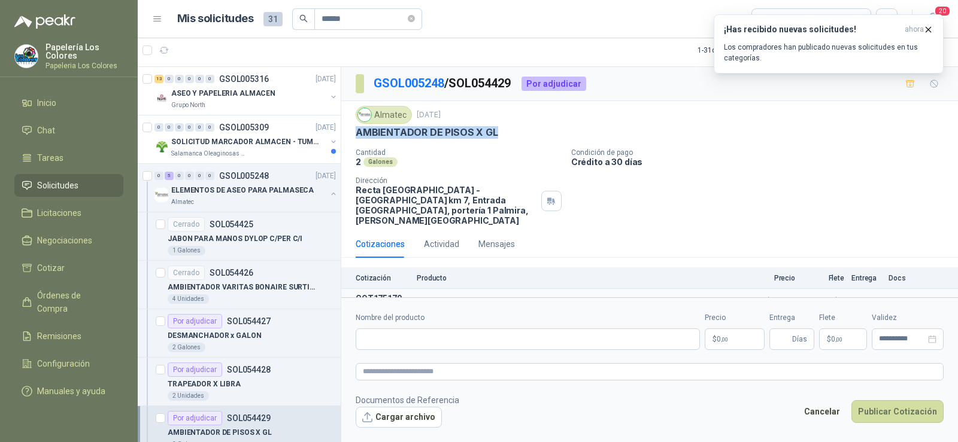
drag, startPoint x: 357, startPoint y: 134, endPoint x: 492, endPoint y: 134, distance: 134.7
click at [492, 134] on p "AMBIENTADOR DE PISOS X GL" at bounding box center [427, 132] width 142 height 13
copy p "AMBIENTADOR DE PISOS X GL"
click at [496, 340] on input "Nombre del producto" at bounding box center [528, 340] width 344 height 22
paste input "**********"
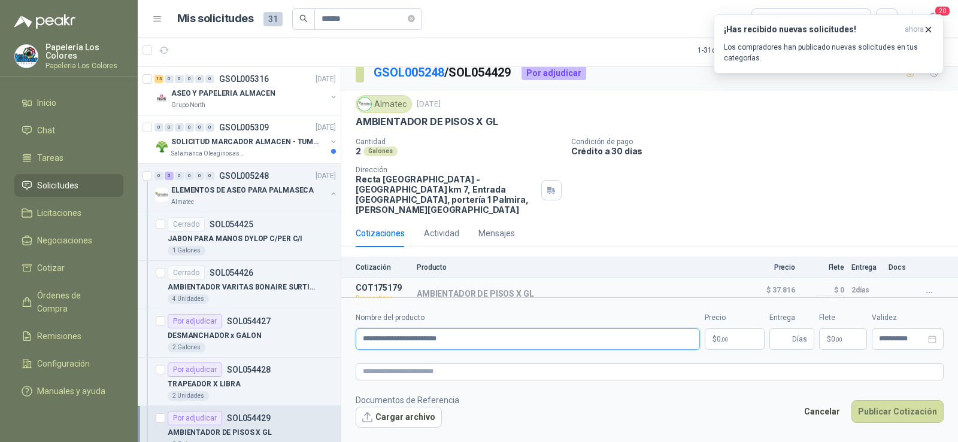
scroll to position [14, 0]
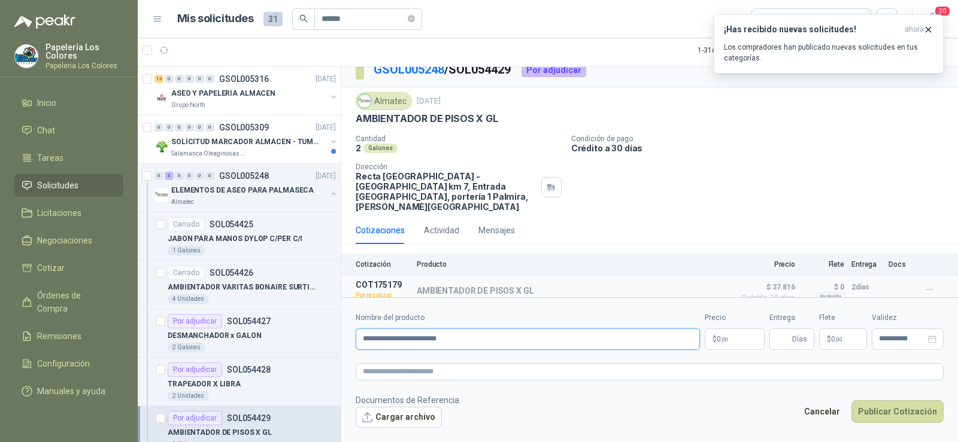
type input "**********"
click at [782, 338] on input "Entrega" at bounding box center [782, 339] width 13 height 20
type input "*"
click at [740, 342] on p "$ 0 ,00" at bounding box center [734, 340] width 60 height 22
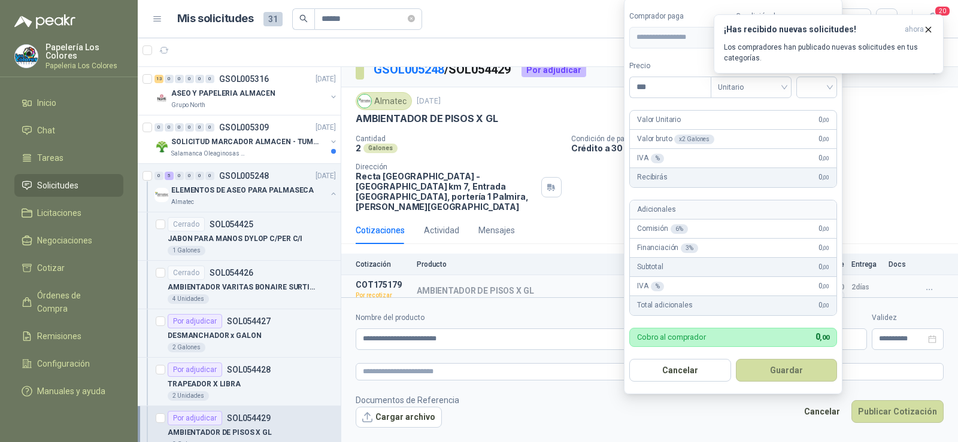
drag, startPoint x: 818, startPoint y: 87, endPoint x: 820, endPoint y: 99, distance: 12.1
click at [819, 87] on input "search" at bounding box center [816, 86] width 26 height 18
click at [816, 114] on div "19%" at bounding box center [819, 111] width 22 height 13
click at [919, 29] on span "ahora" at bounding box center [913, 30] width 19 height 10
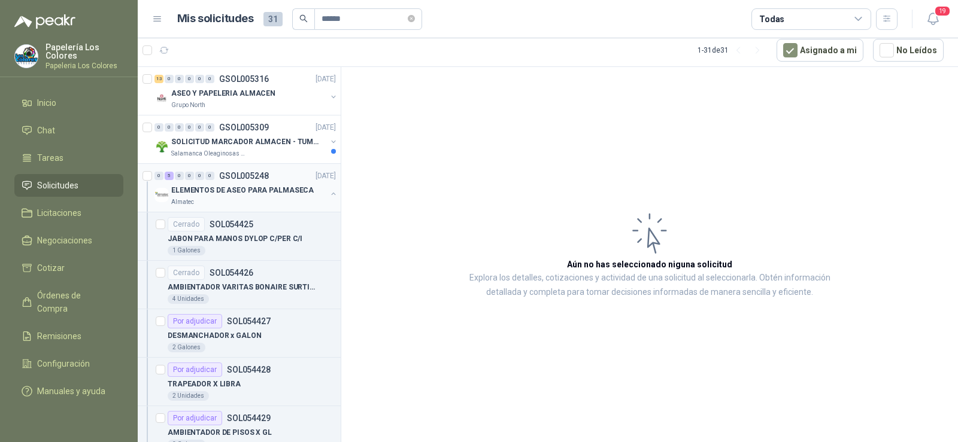
click at [204, 198] on div "Almatec" at bounding box center [248, 203] width 155 height 10
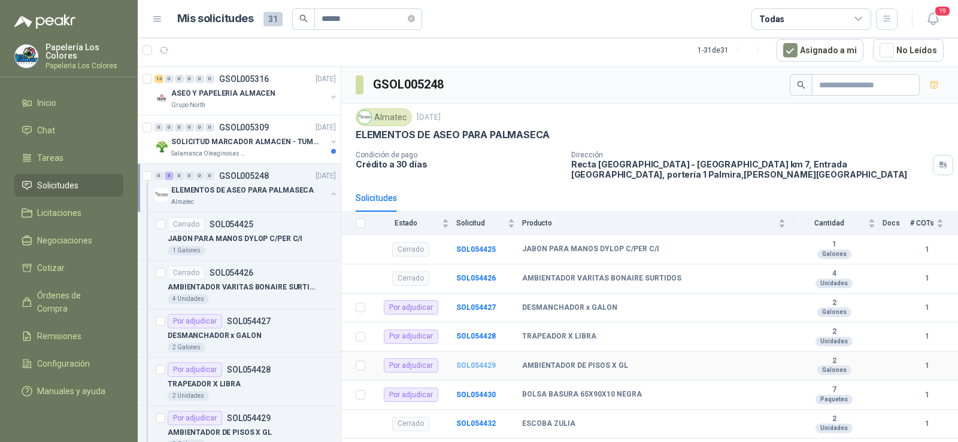
click at [474, 361] on b "SOL054429" at bounding box center [476, 365] width 40 height 8
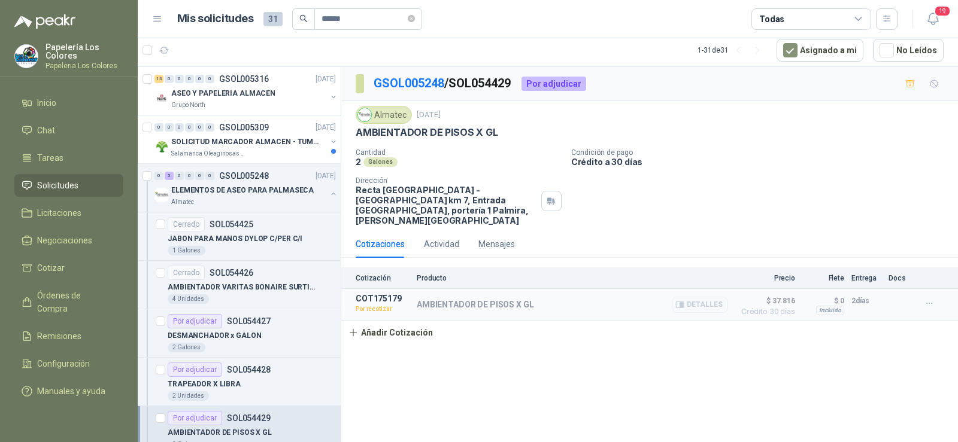
click at [370, 303] on p "Por recotizar" at bounding box center [383, 309] width 54 height 12
click at [379, 324] on button "Añadir Cotización" at bounding box center [390, 333] width 98 height 24
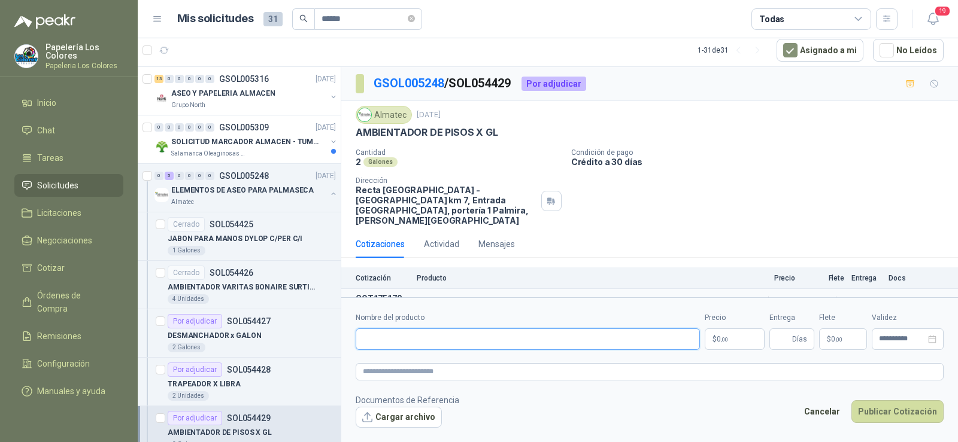
click at [427, 336] on input "Nombre del producto" at bounding box center [528, 340] width 344 height 22
paste input "**********"
type input "**********"
click at [778, 338] on input "Entrega" at bounding box center [782, 339] width 13 height 20
type input "*"
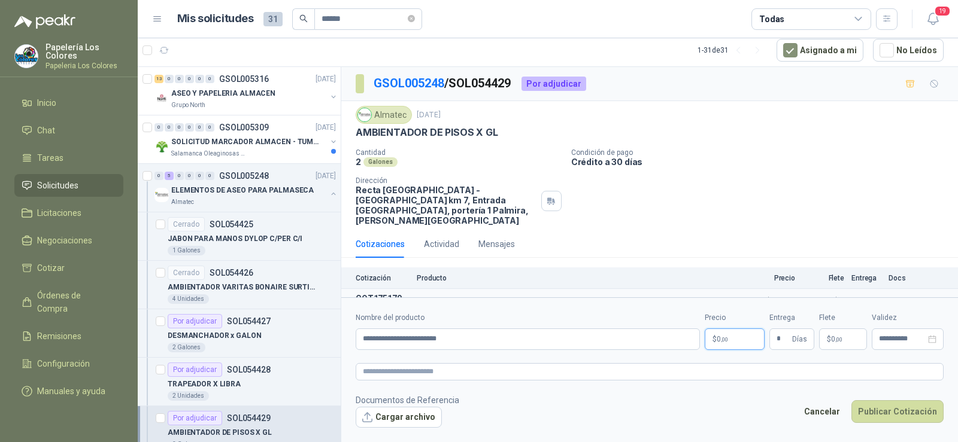
click at [730, 341] on body "Papelería Los Colores Papeleria Los Colores Inicio Chat Tareas Solicitudes Lici…" at bounding box center [479, 221] width 958 height 442
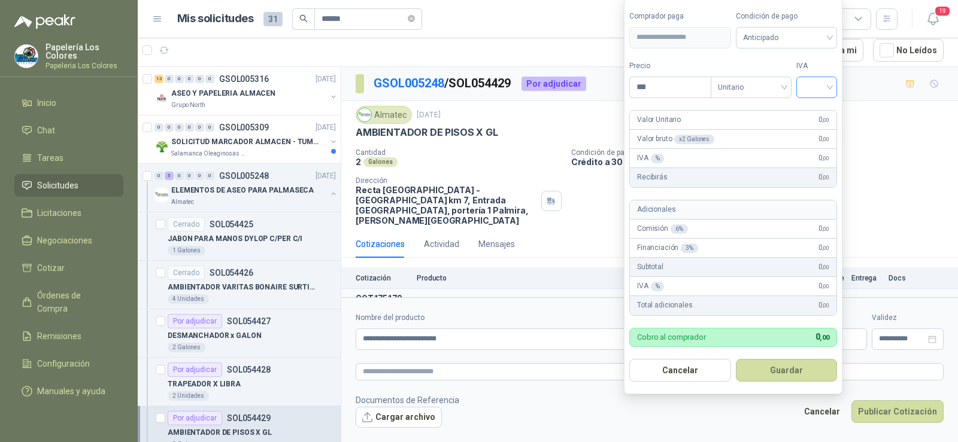
drag, startPoint x: 810, startPoint y: 84, endPoint x: 816, endPoint y: 86, distance: 6.2
click at [812, 82] on input "search" at bounding box center [816, 86] width 26 height 18
click at [824, 102] on div "19%" at bounding box center [819, 111] width 37 height 19
click at [801, 36] on span "Anticipado" at bounding box center [788, 38] width 89 height 18
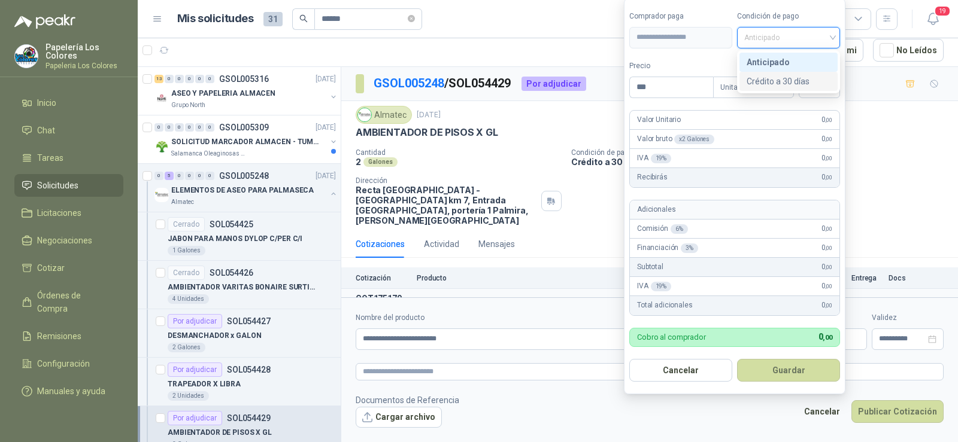
click at [789, 82] on div "Crédito a 30 días" at bounding box center [788, 81] width 84 height 13
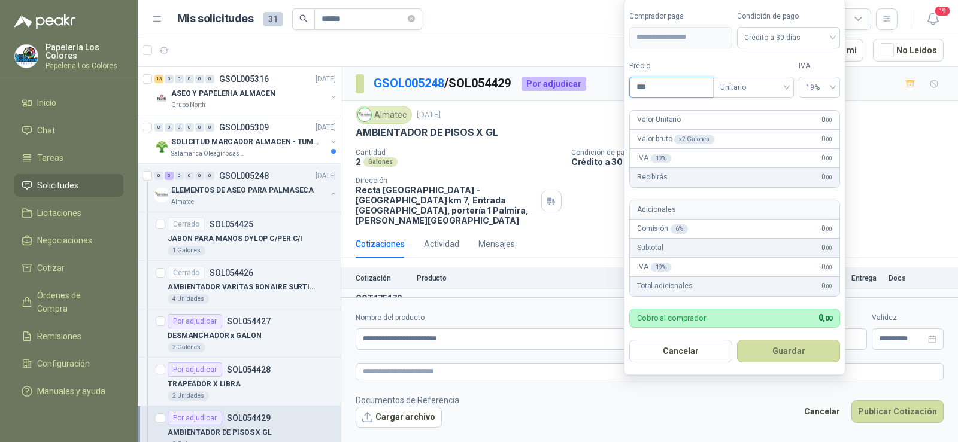
drag, startPoint x: 618, startPoint y: 86, endPoint x: 601, endPoint y: 86, distance: 16.8
click at [601, 86] on body "Papelería Los Colores Papeleria Los Colores Inicio Chat Tareas Solicitudes Lici…" at bounding box center [479, 221] width 958 height 442
type input "********"
click at [779, 354] on button "Guardar" at bounding box center [788, 351] width 103 height 23
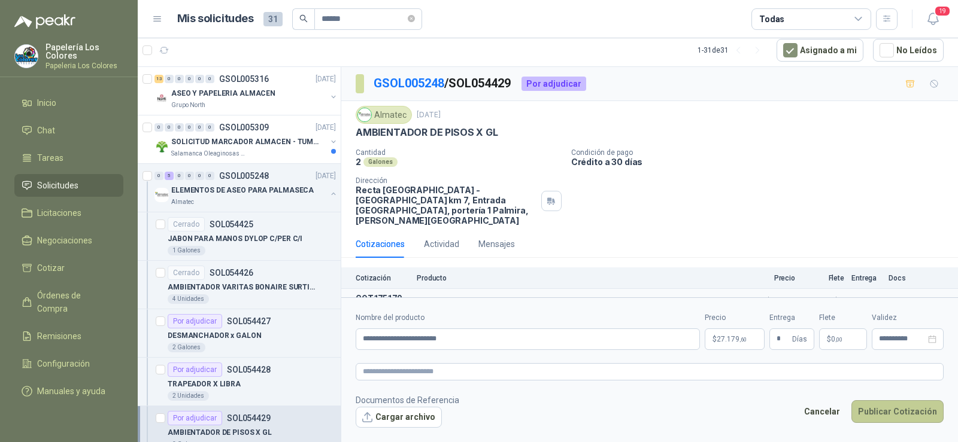
click at [872, 406] on button "Publicar Cotización" at bounding box center [897, 411] width 92 height 23
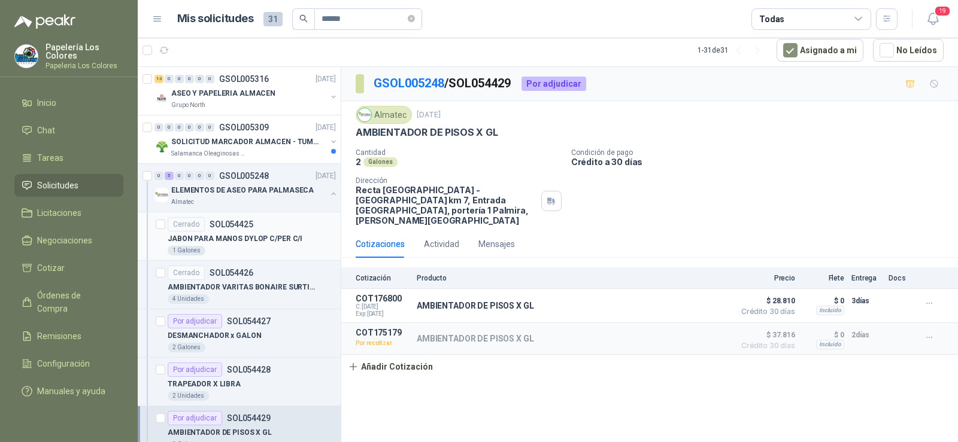
click at [232, 241] on p "JABON PARA MANOS DYLOP C/PER C/I" at bounding box center [235, 238] width 135 height 11
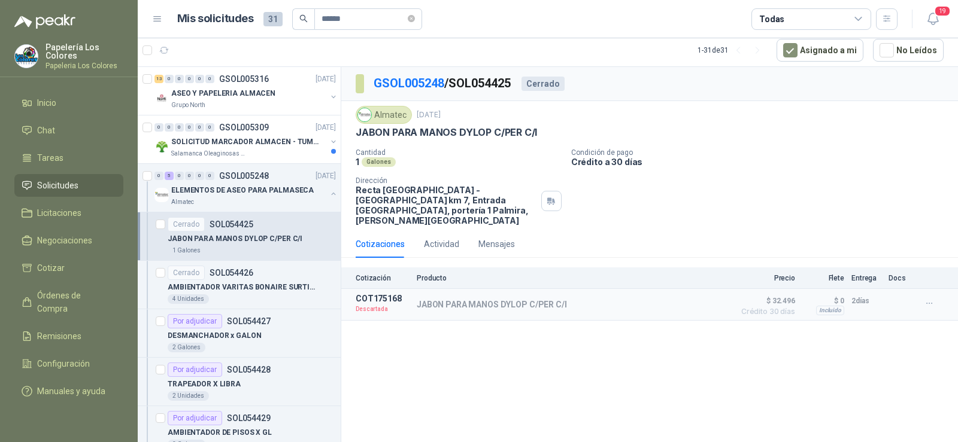
scroll to position [60, 0]
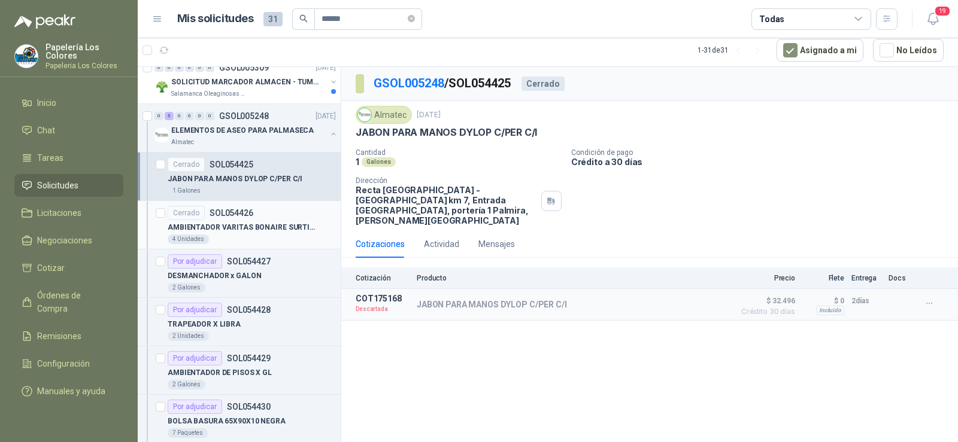
click at [233, 234] on div "AMBIENTADOR VARITAS BONAIRE SURTIDOS" at bounding box center [252, 227] width 168 height 14
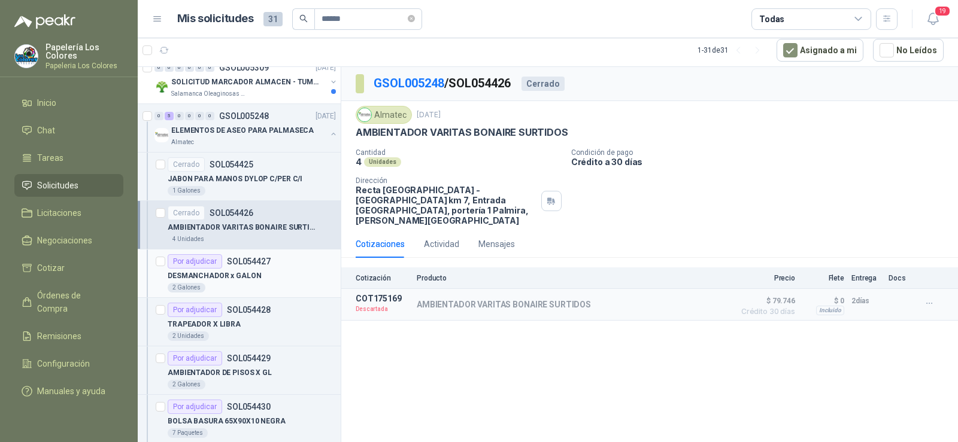
click at [230, 273] on p "DESMANCHADOR x GALON" at bounding box center [215, 276] width 94 height 11
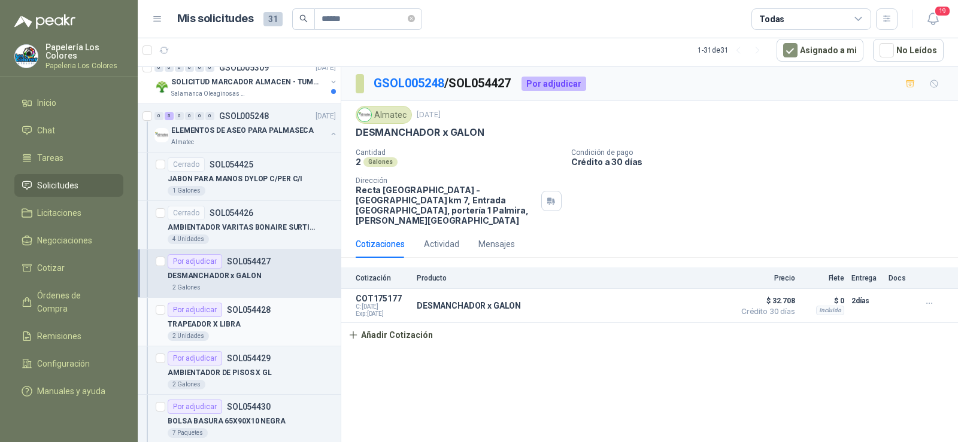
click at [236, 317] on div "Por adjudicar SOL054428" at bounding box center [219, 310] width 103 height 14
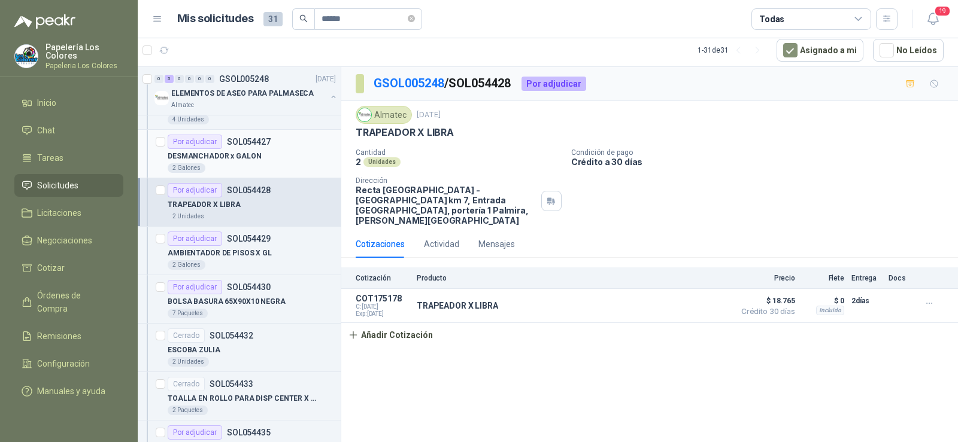
scroll to position [239, 0]
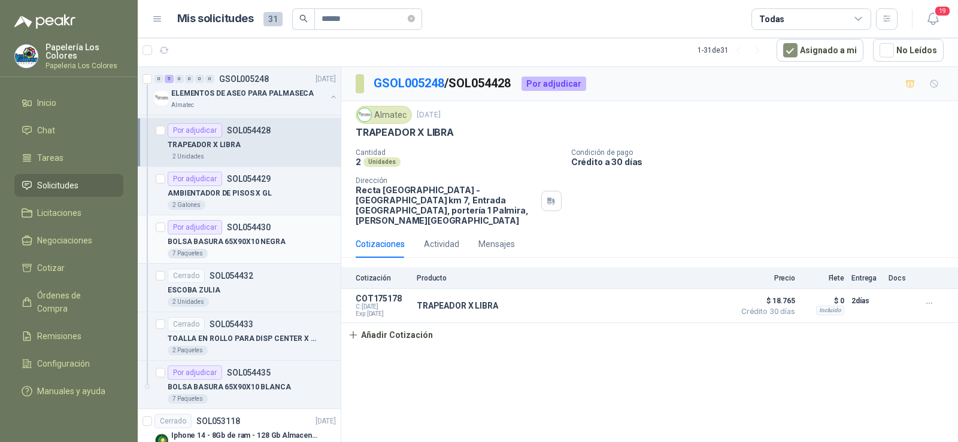
click at [231, 244] on p "BOLSA BASURA 65X90X10 NEGRA" at bounding box center [227, 241] width 118 height 11
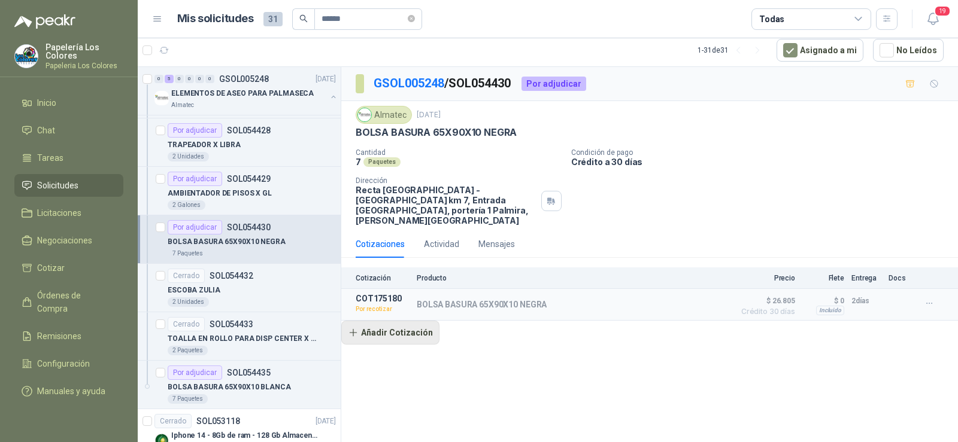
click at [394, 323] on button "Añadir Cotización" at bounding box center [390, 333] width 98 height 24
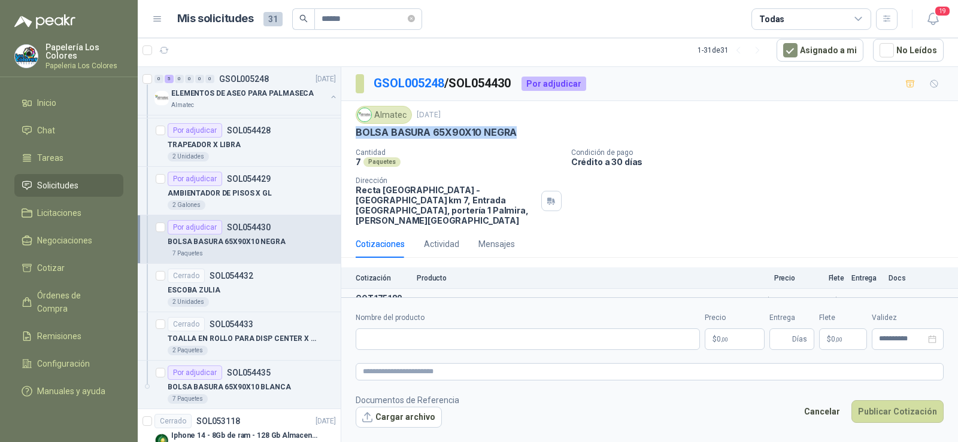
drag, startPoint x: 356, startPoint y: 130, endPoint x: 530, endPoint y: 135, distance: 174.8
click at [530, 135] on div "BOLSA BASURA 65X90X10 NEGRA" at bounding box center [650, 132] width 588 height 13
copy p "BOLSA BASURA 65X90X10 NEGRA"
click at [432, 338] on input "Nombre del producto" at bounding box center [528, 340] width 344 height 22
paste input "**********"
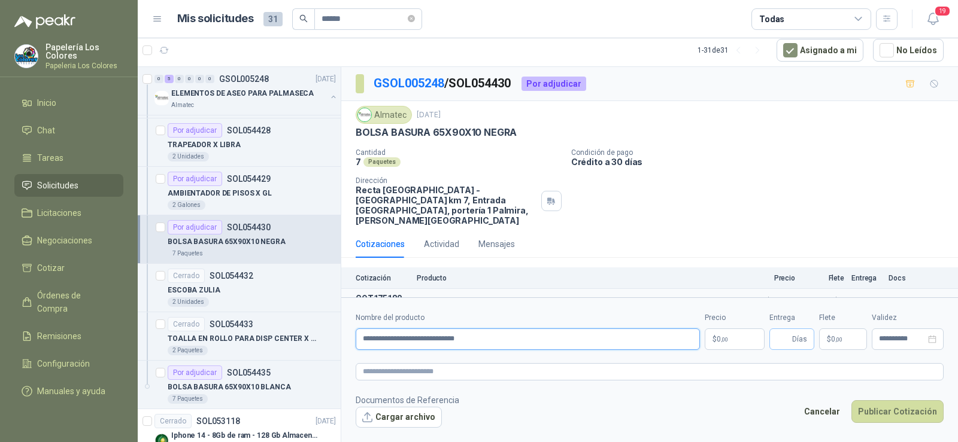
type input "**********"
click at [782, 335] on input "Entrega" at bounding box center [782, 339] width 13 height 20
type input "*"
click at [723, 341] on body "Papelería Los Colores Papeleria Los Colores Inicio Chat Tareas Solicitudes Lici…" at bounding box center [479, 221] width 958 height 442
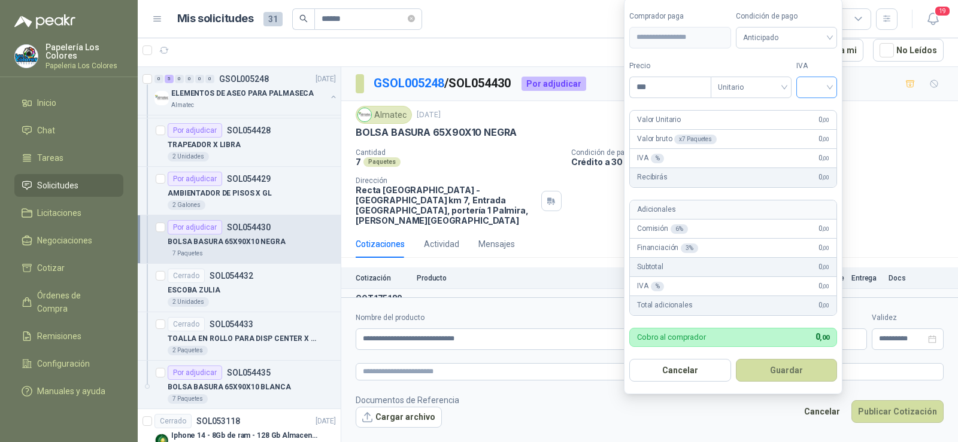
click at [822, 88] on input "search" at bounding box center [816, 86] width 26 height 18
click at [819, 108] on div "19%" at bounding box center [819, 111] width 22 height 13
click at [801, 44] on span "Anticipado" at bounding box center [788, 38] width 89 height 18
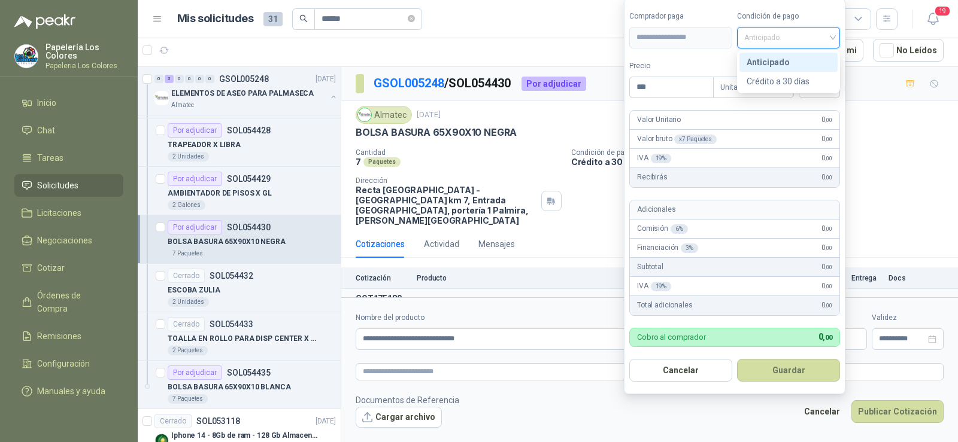
click at [799, 64] on div "Anticipado" at bounding box center [788, 62] width 84 height 13
click at [792, 80] on div "Unitario" at bounding box center [753, 88] width 81 height 22
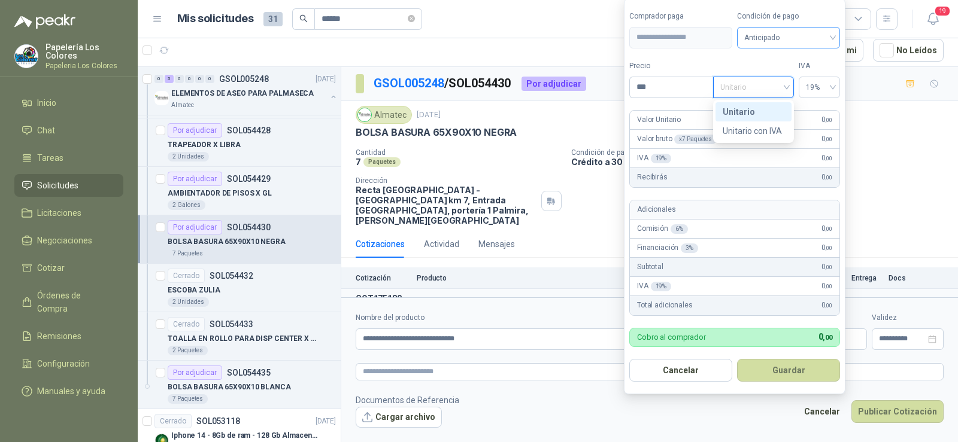
click at [787, 40] on span "Anticipado" at bounding box center [788, 38] width 89 height 18
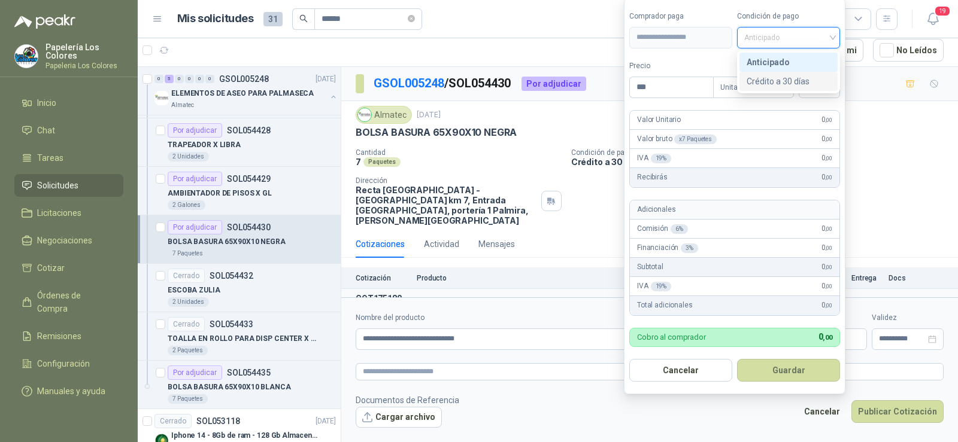
click at [774, 83] on div "Crédito a 30 días" at bounding box center [788, 81] width 84 height 13
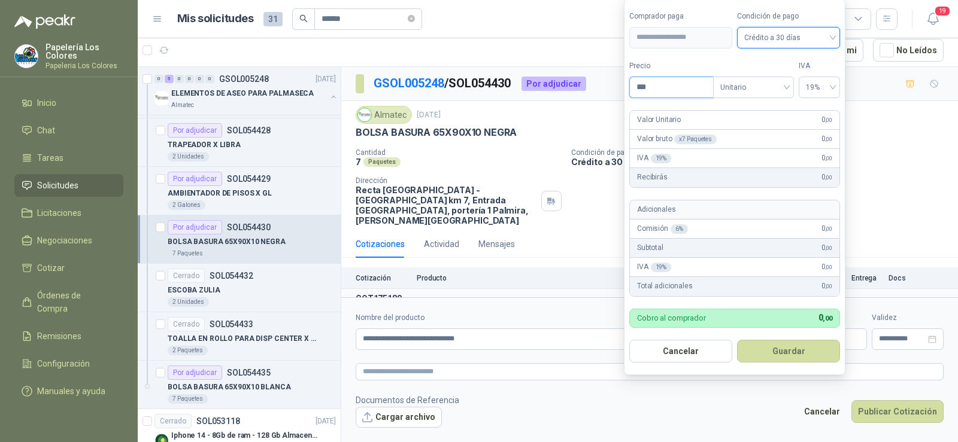
click at [574, 84] on body "Papelería Los Colores Papeleria Los Colores Inicio Chat Tareas Solicitudes Lici…" at bounding box center [479, 221] width 958 height 442
type input "*******"
click at [793, 343] on button "Guardar" at bounding box center [788, 351] width 103 height 23
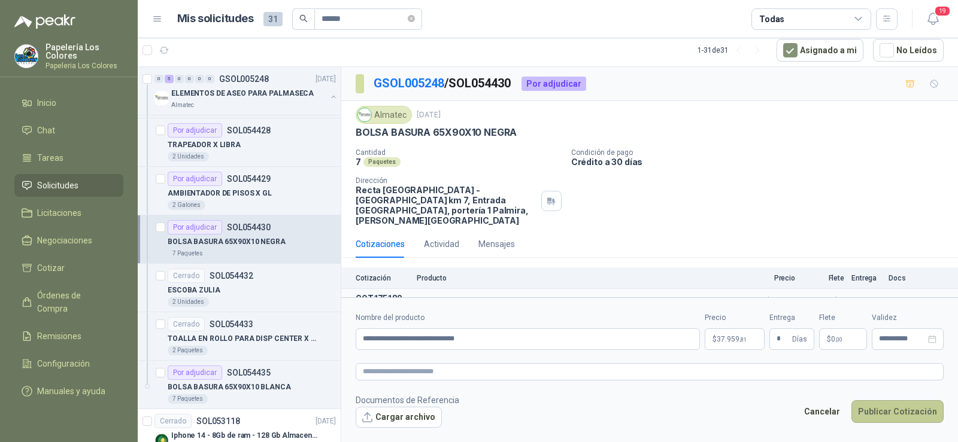
click at [877, 408] on button "Publicar Cotización" at bounding box center [897, 411] width 92 height 23
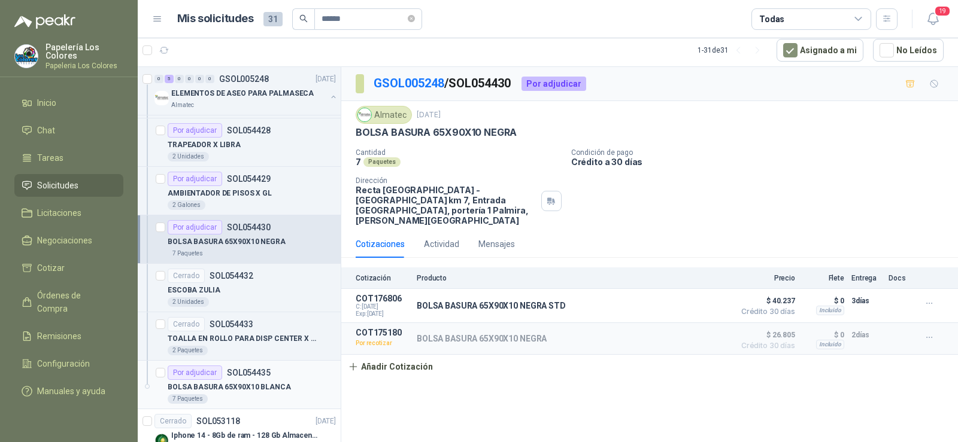
click at [238, 369] on p "SOL054435" at bounding box center [249, 373] width 44 height 8
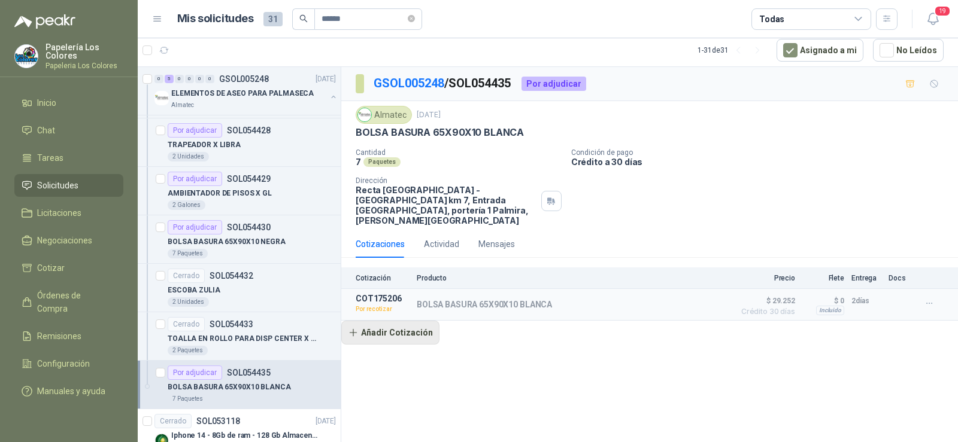
click at [384, 330] on button "Añadir Cotización" at bounding box center [390, 333] width 98 height 24
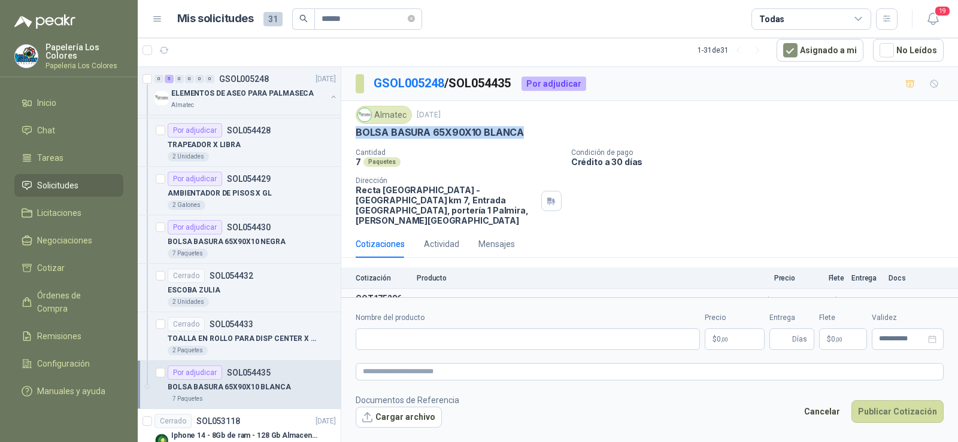
drag, startPoint x: 356, startPoint y: 132, endPoint x: 518, endPoint y: 138, distance: 162.9
click at [518, 138] on p "BOLSA BASURA 65X90X10 BLANCA" at bounding box center [440, 132] width 168 height 13
copy p "BOLSA BASURA 65X90X10 BLANCA"
click at [463, 340] on input "Nombre del producto" at bounding box center [528, 340] width 344 height 22
paste input "**********"
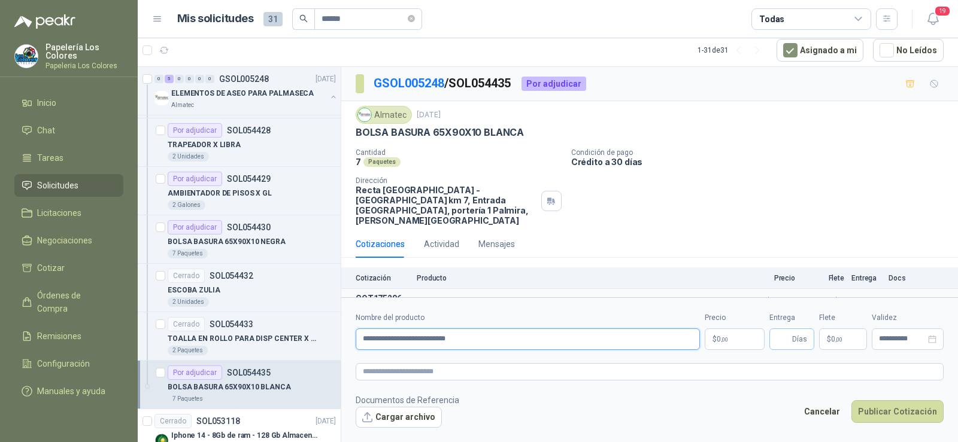
type input "**********"
click at [772, 343] on span "Días" at bounding box center [791, 340] width 45 height 22
type input "*"
click at [740, 343] on body "Papelería Los Colores Papeleria Los Colores Inicio Chat Tareas Solicitudes Lici…" at bounding box center [479, 221] width 958 height 442
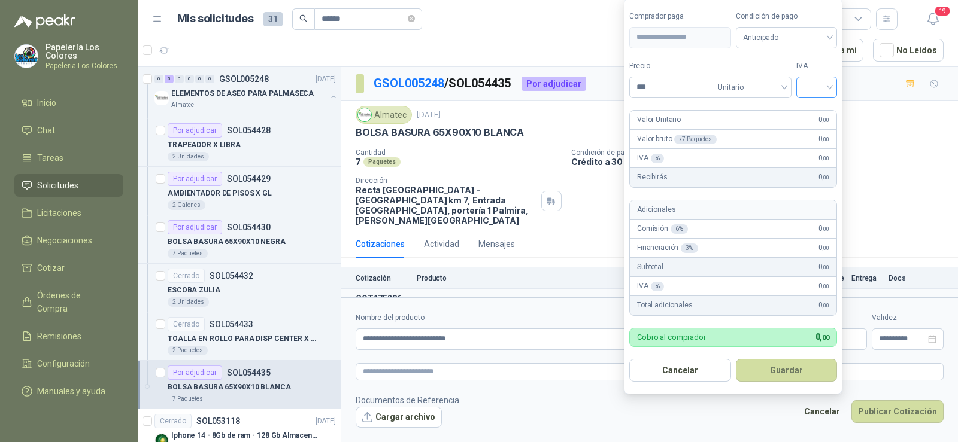
click at [820, 91] on input "search" at bounding box center [816, 86] width 26 height 18
click at [816, 107] on div "19%" at bounding box center [819, 111] width 22 height 13
click at [787, 41] on span "Anticipado" at bounding box center [788, 38] width 89 height 18
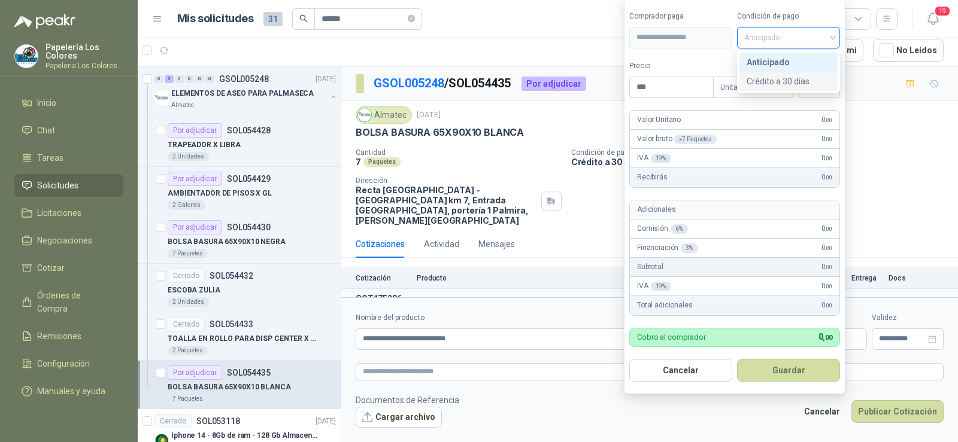
click at [782, 77] on div "Crédito a 30 días" at bounding box center [788, 81] width 84 height 13
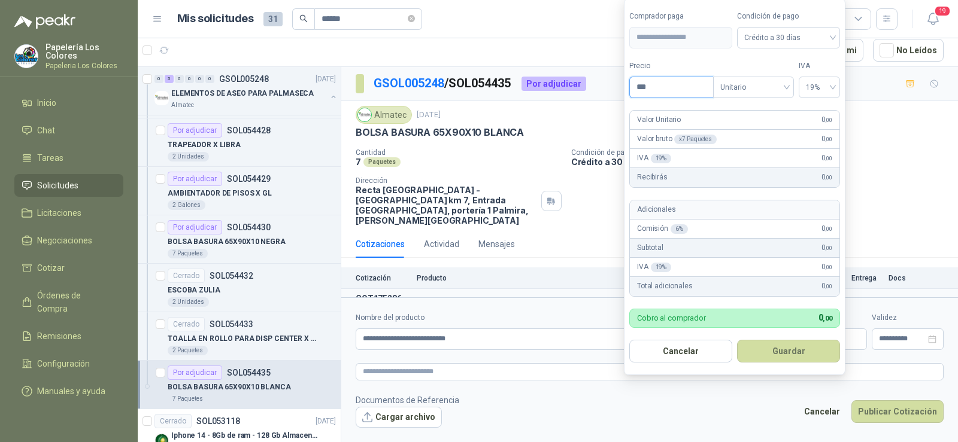
drag, startPoint x: 658, startPoint y: 85, endPoint x: 598, endPoint y: 84, distance: 59.9
click at [599, 84] on body "Papelería Los Colores Papeleria Los Colores Inicio Chat Tareas Solicitudes Lici…" at bounding box center [479, 221] width 958 height 442
type input "*******"
click at [798, 364] on form "**********" at bounding box center [734, 186] width 221 height 377
click at [792, 360] on button "Guardar" at bounding box center [788, 351] width 103 height 23
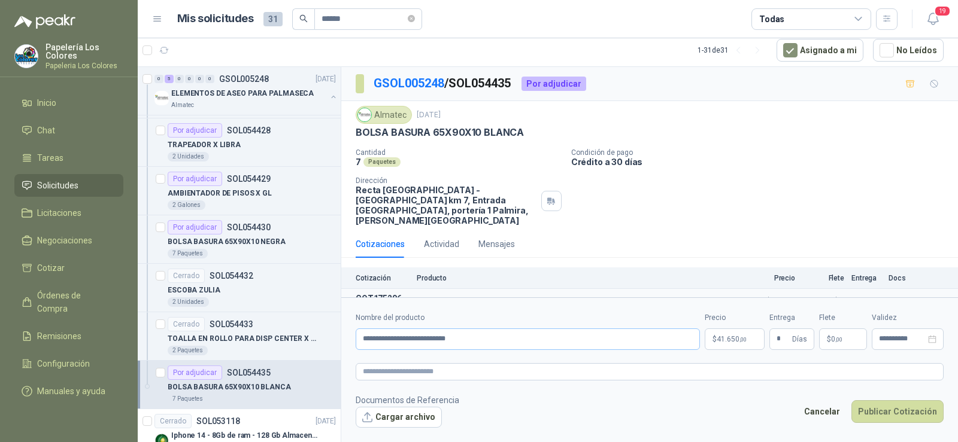
click at [528, 327] on div "**********" at bounding box center [528, 331] width 344 height 38
click at [521, 338] on input "**********" at bounding box center [528, 340] width 344 height 22
type input "**********"
click at [900, 412] on button "Publicar Cotización" at bounding box center [897, 411] width 92 height 23
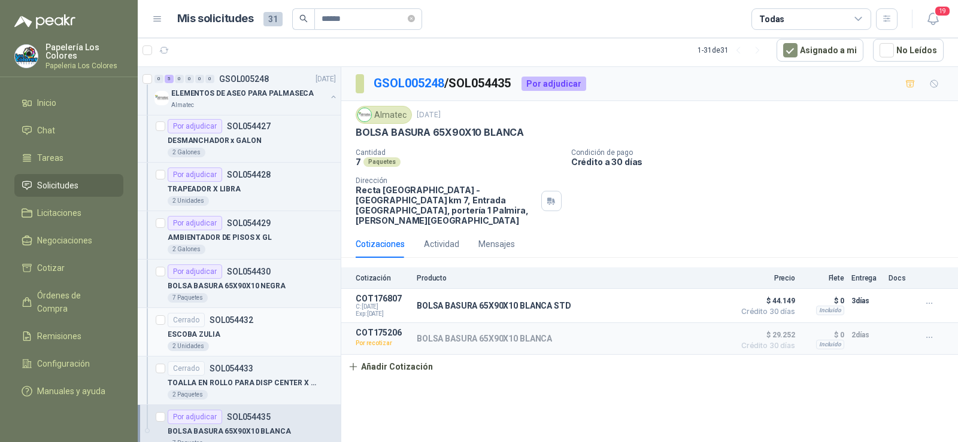
scroll to position [180, 0]
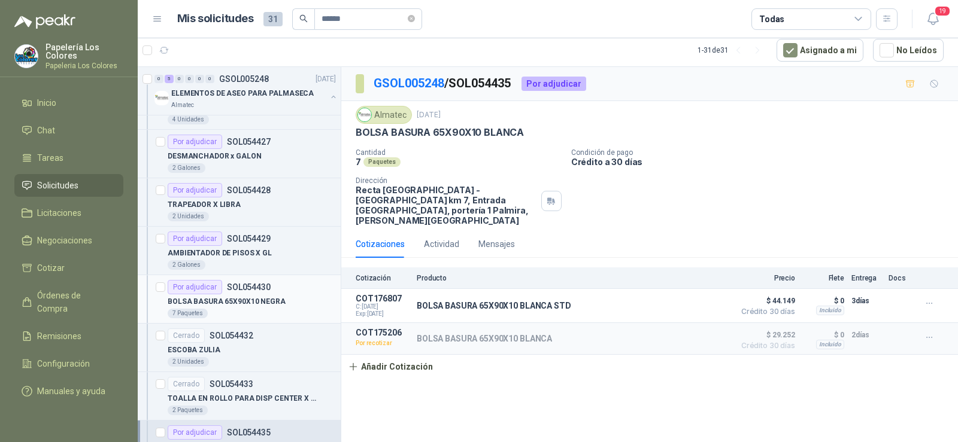
click at [206, 295] on div "BOLSA BASURA 65X90X10 NEGRA" at bounding box center [252, 301] width 168 height 14
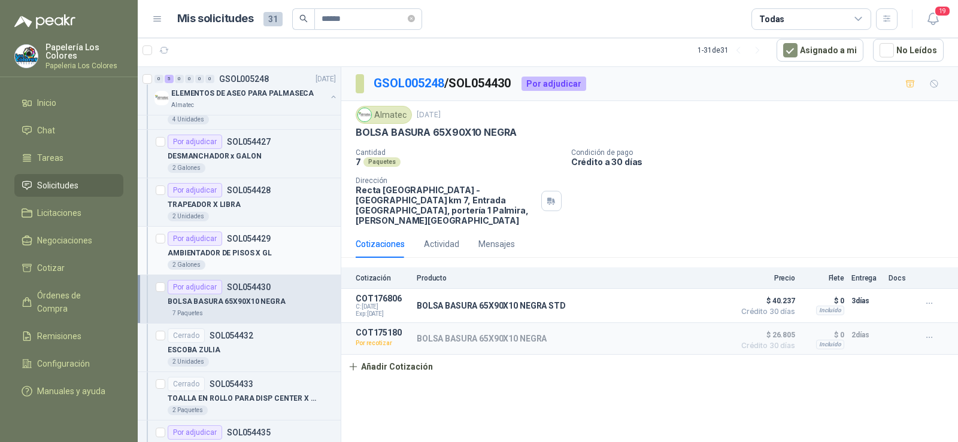
click at [200, 244] on div "Por adjudicar" at bounding box center [195, 239] width 54 height 14
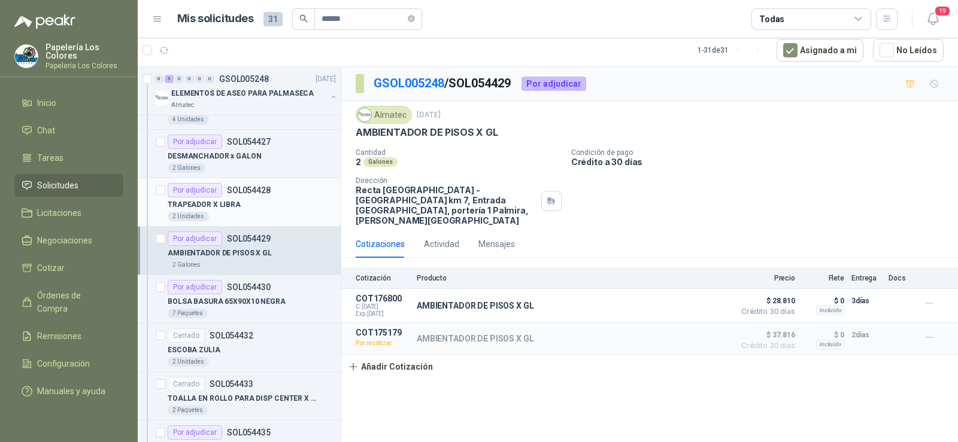
click at [224, 202] on p "TRAPEADOR X LIBRA" at bounding box center [204, 204] width 73 height 11
